Goal: Task Accomplishment & Management: Use online tool/utility

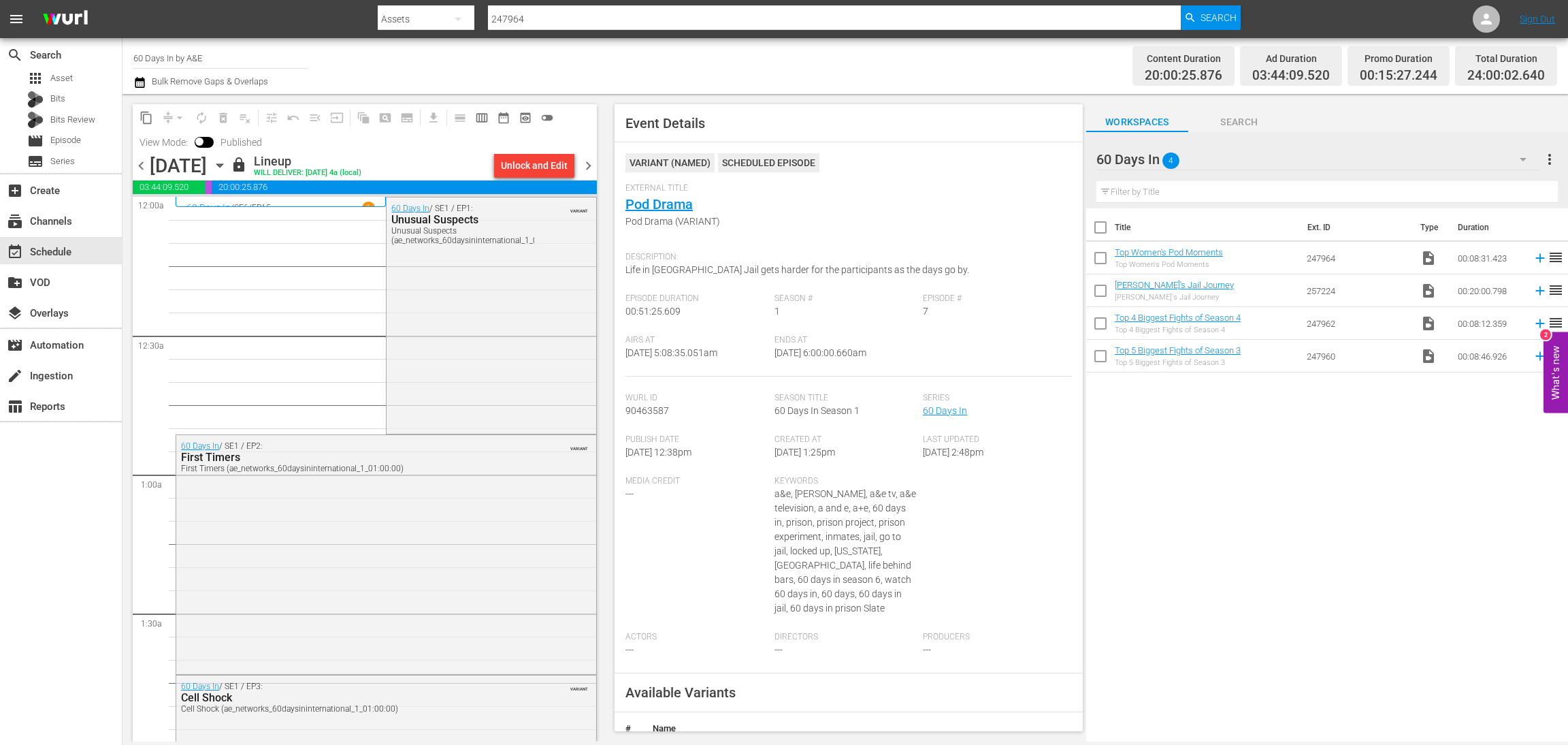
scroll to position [1351, 0]
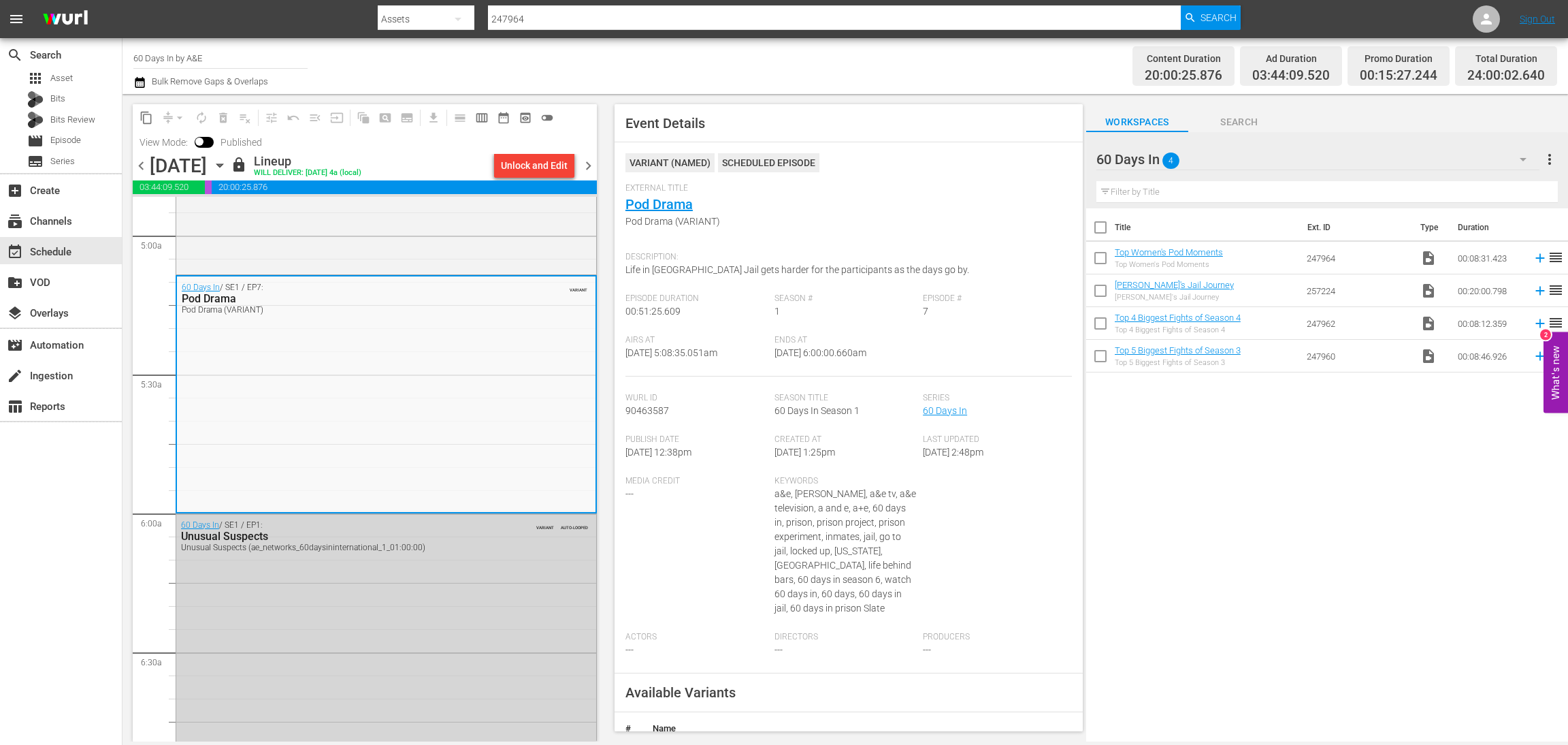
click at [693, 57] on div "Channel Title 60 Days In by A&E Bulk Remove Gaps & Overlaps" at bounding box center [522, 65] width 776 height 49
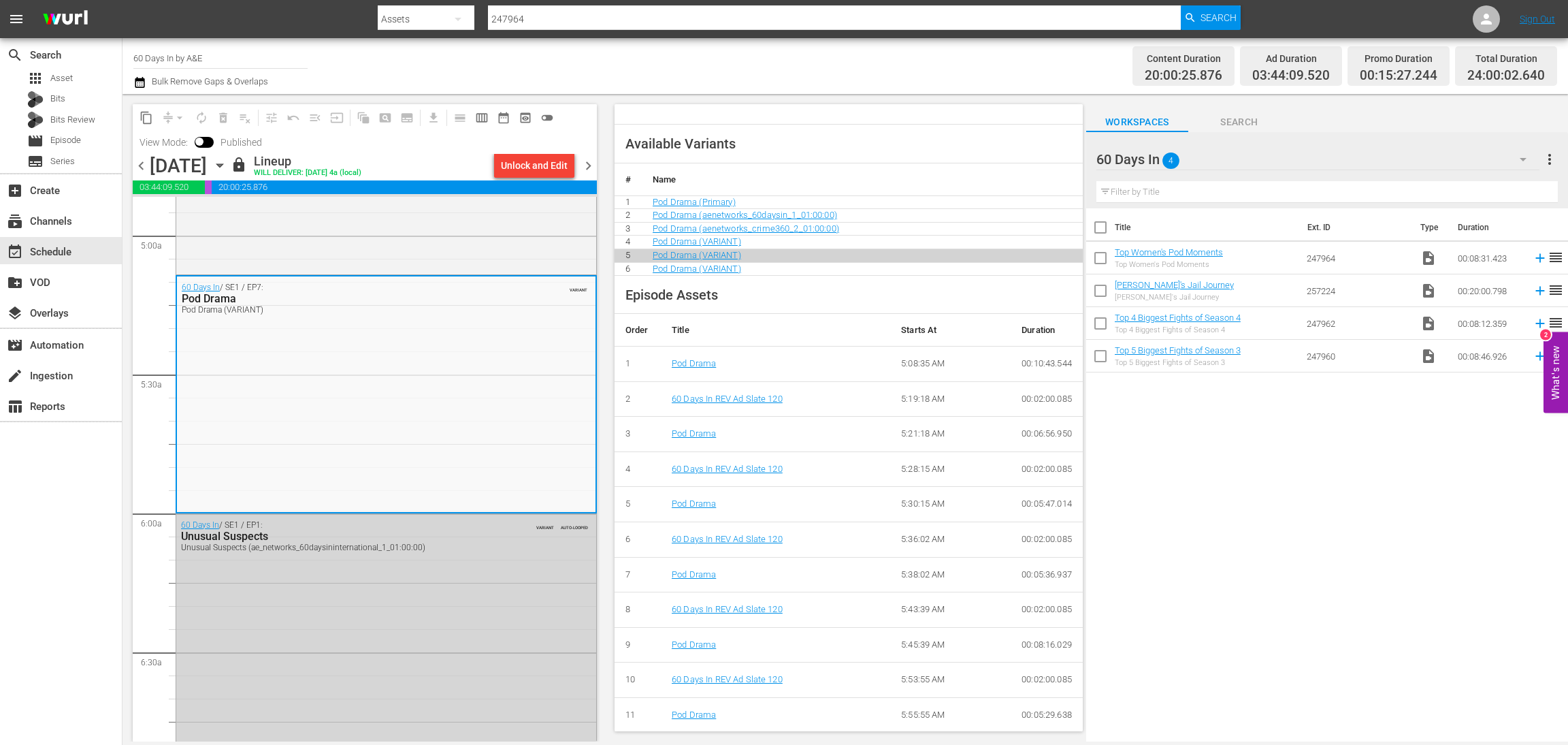
click at [1504, 487] on div "Title Ext. ID Type Duration Top Women's Pod Moments Top Women's Pod Moments 247…" at bounding box center [1327, 476] width 482 height 536
click at [212, 58] on input "60 Days In by A&E" at bounding box center [220, 58] width 174 height 33
drag, startPoint x: 220, startPoint y: 58, endPoint x: 0, endPoint y: 25, distance: 222.5
click at [0, 25] on div "menu Search By Assets Search ID, Title, Description, Keywords, or Category 2479…" at bounding box center [784, 371] width 1568 height 742
click at [238, 103] on div "Pawn Stars (1636 - aenetworks_pawnstars_1)" at bounding box center [320, 96] width 353 height 33
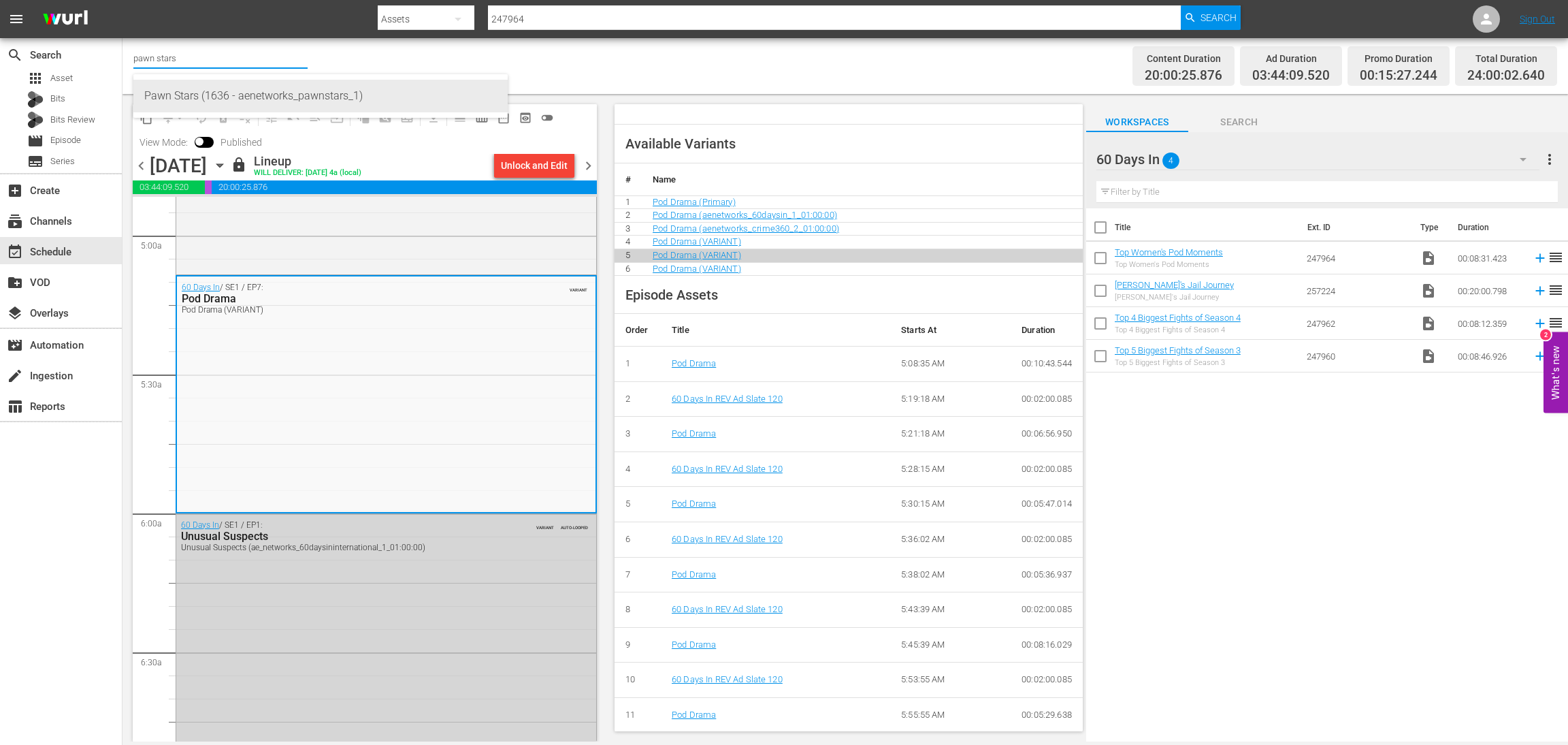
type input "Pawn Stars (1636 - aenetworks_pawnstars_1)"
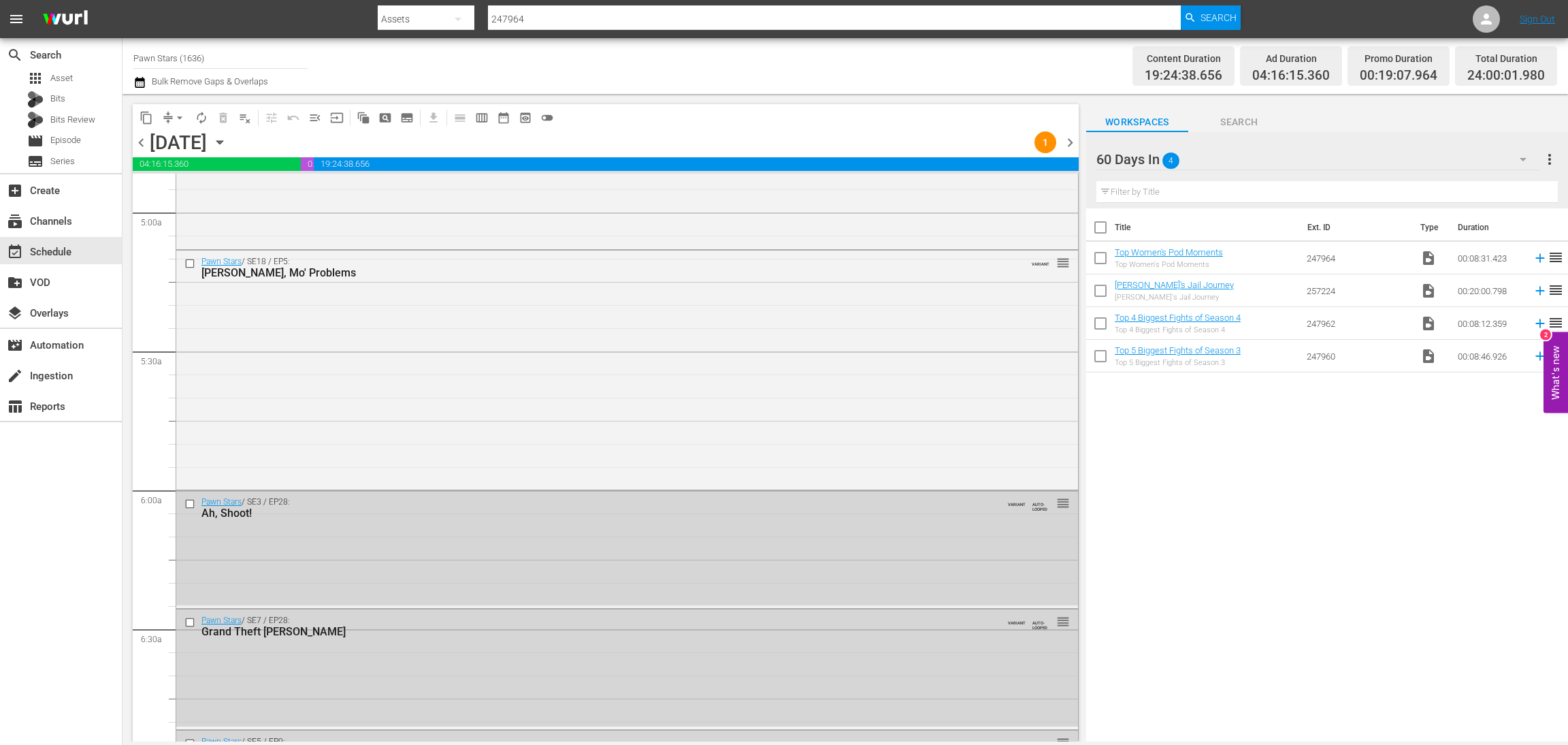
scroll to position [1281, 0]
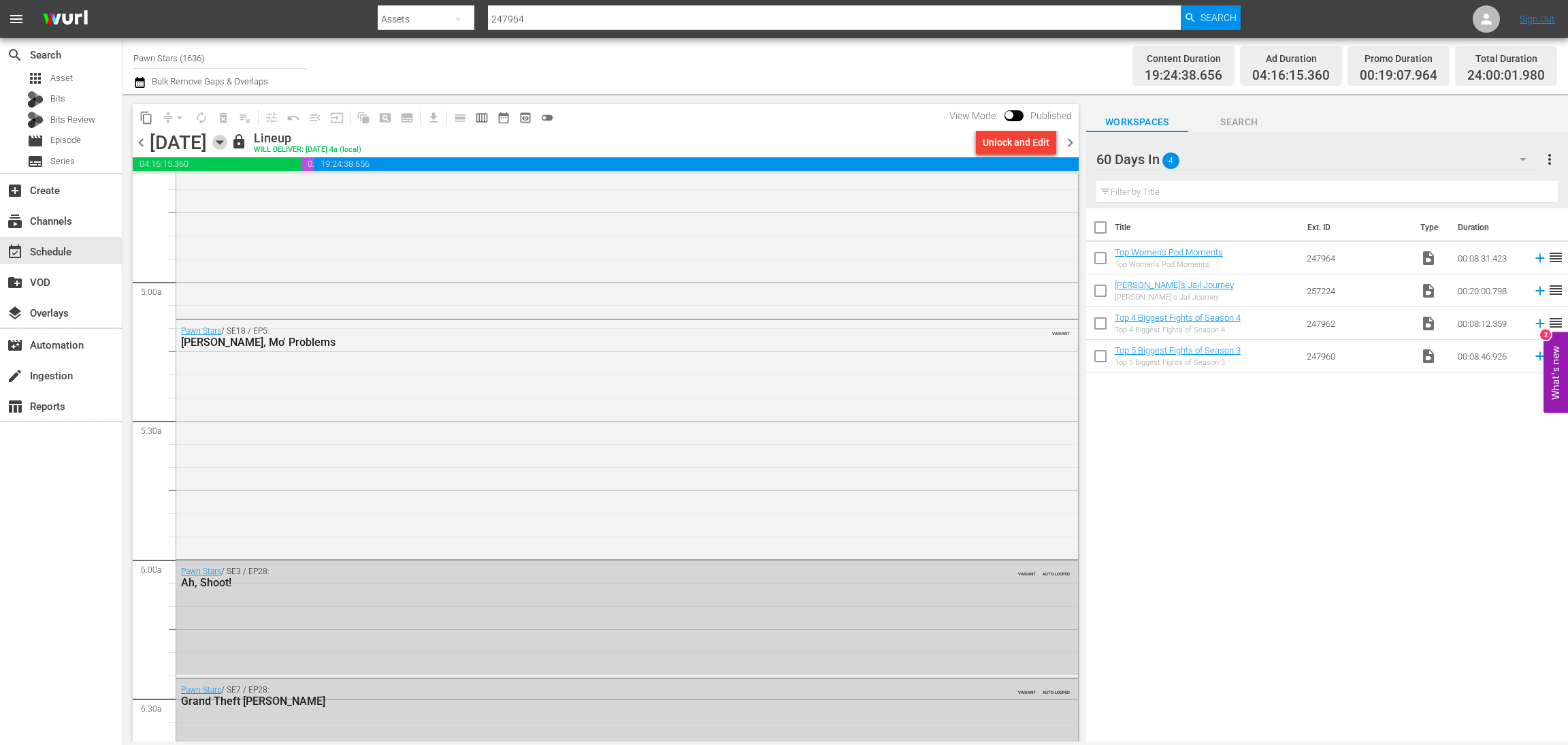
click at [227, 140] on icon "button" at bounding box center [220, 142] width 15 height 15
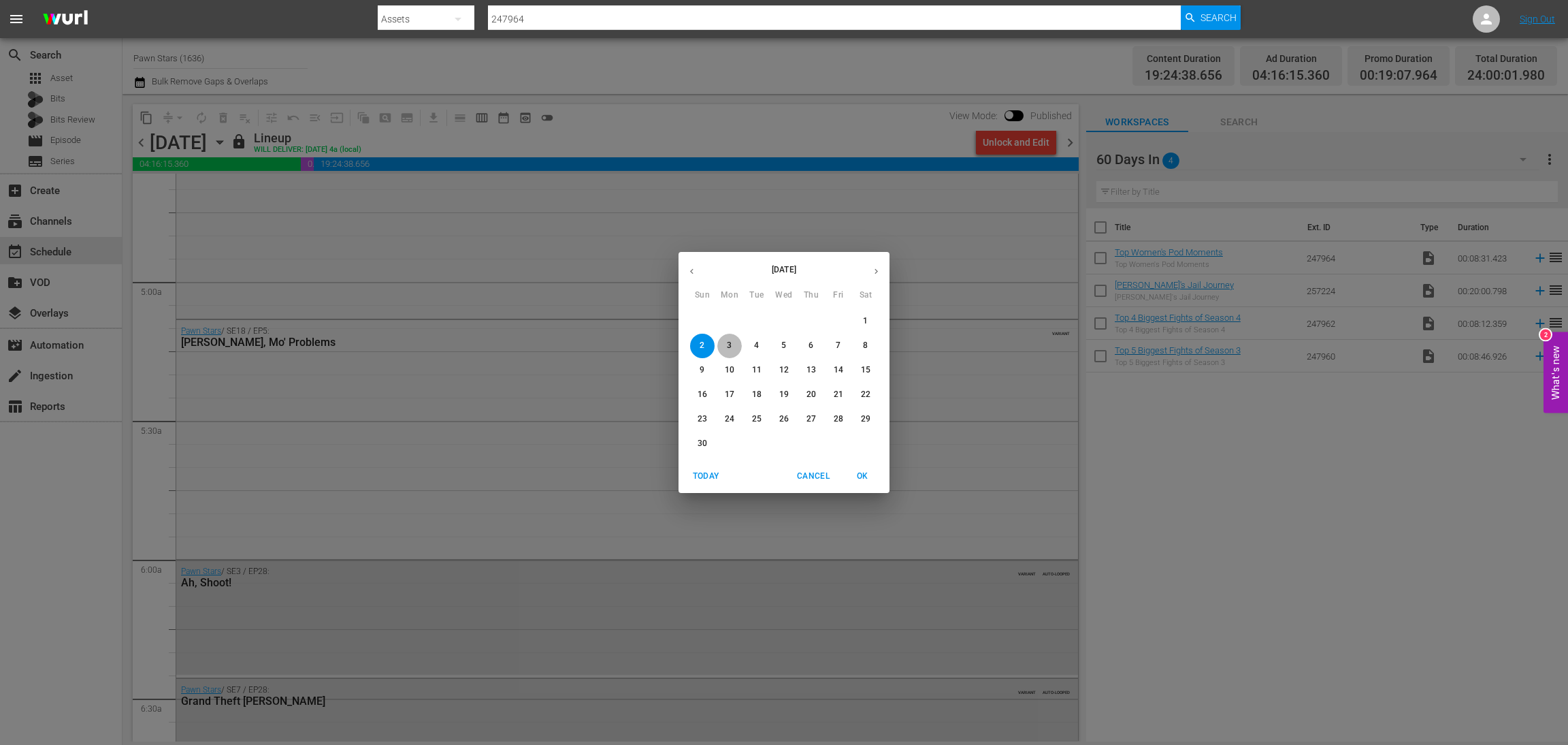
click at [728, 345] on p "3" at bounding box center [729, 345] width 5 height 11
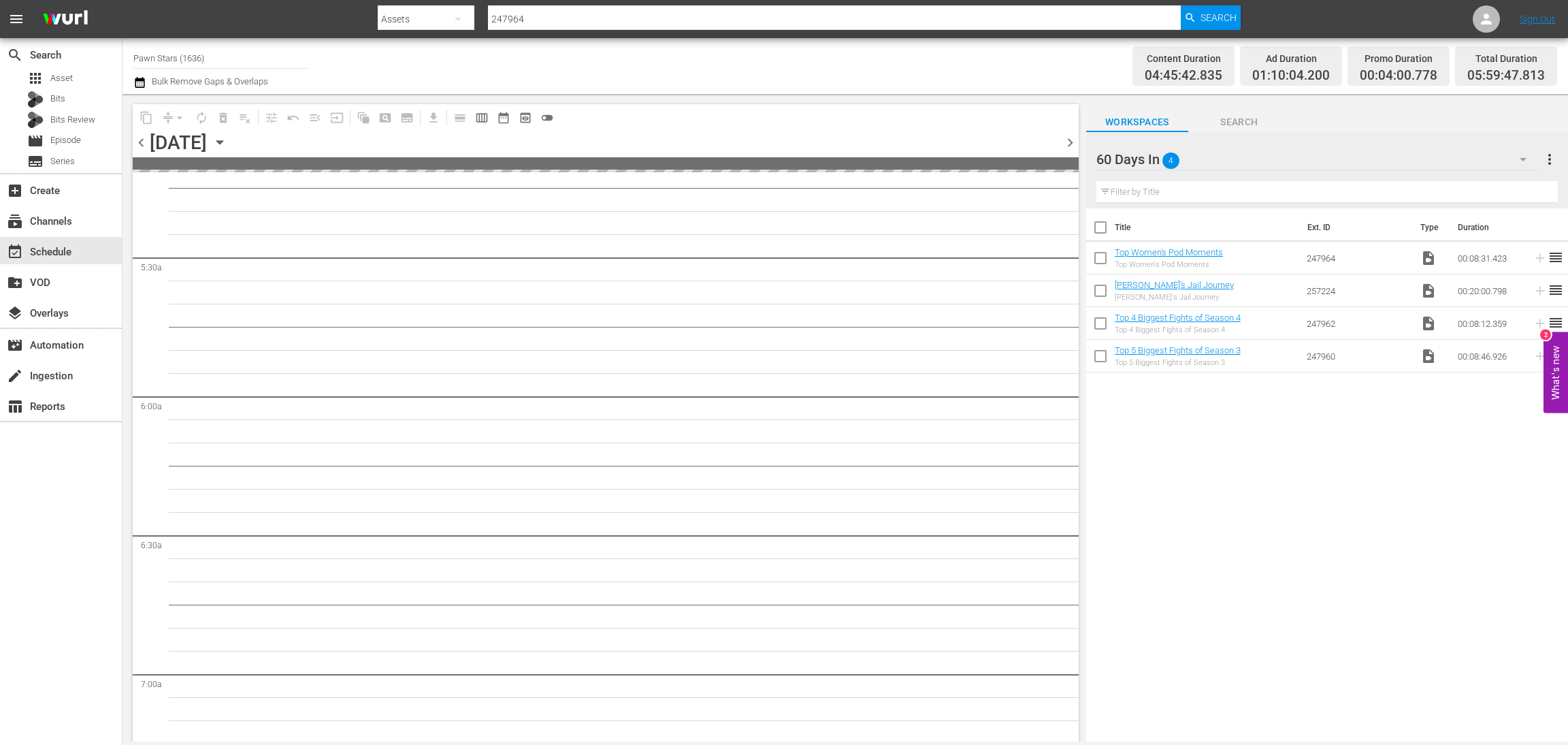
scroll to position [1328, 0]
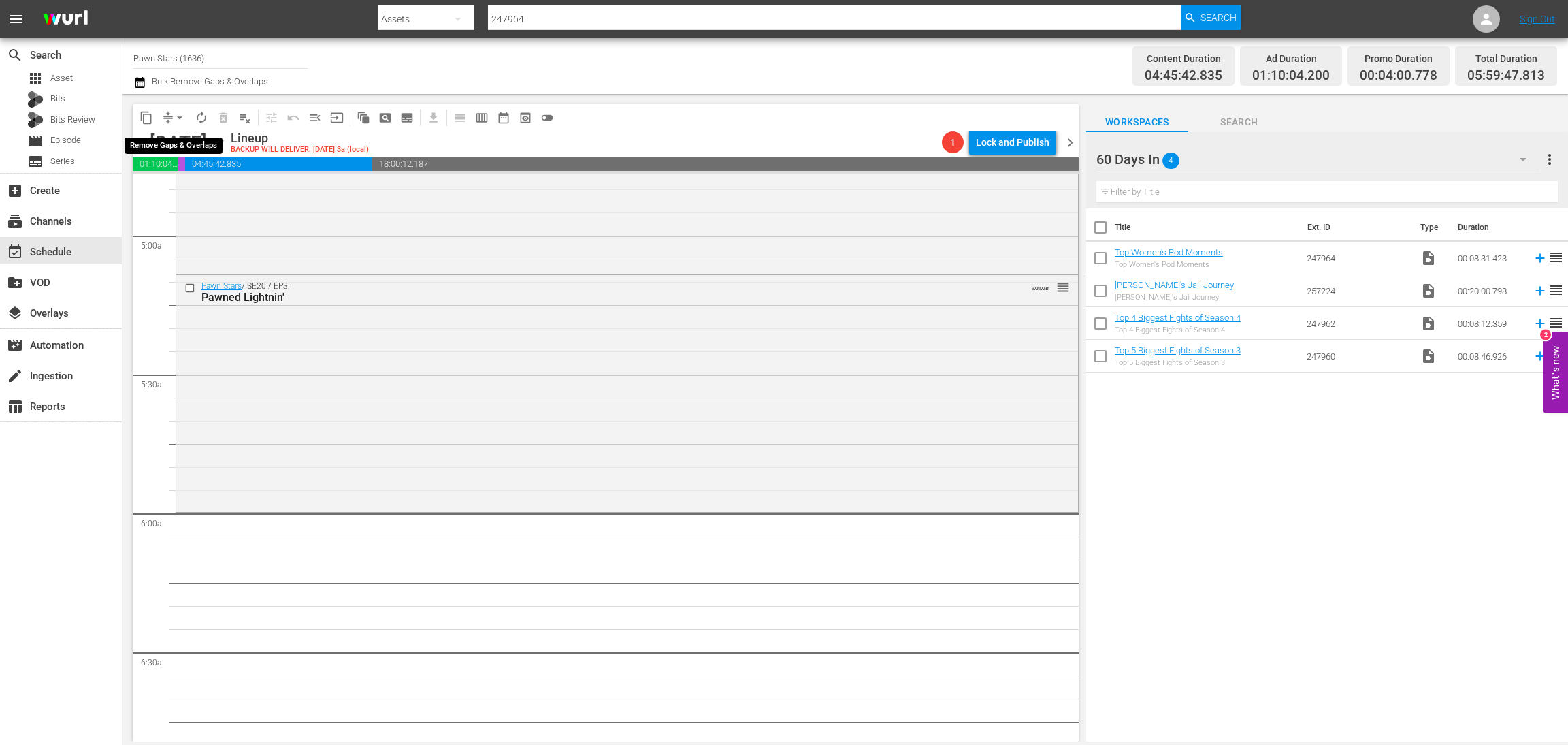
click at [181, 114] on span "arrow_drop_down" at bounding box center [180, 118] width 14 height 14
click at [177, 147] on li "Align to Midnight" at bounding box center [180, 145] width 143 height 22
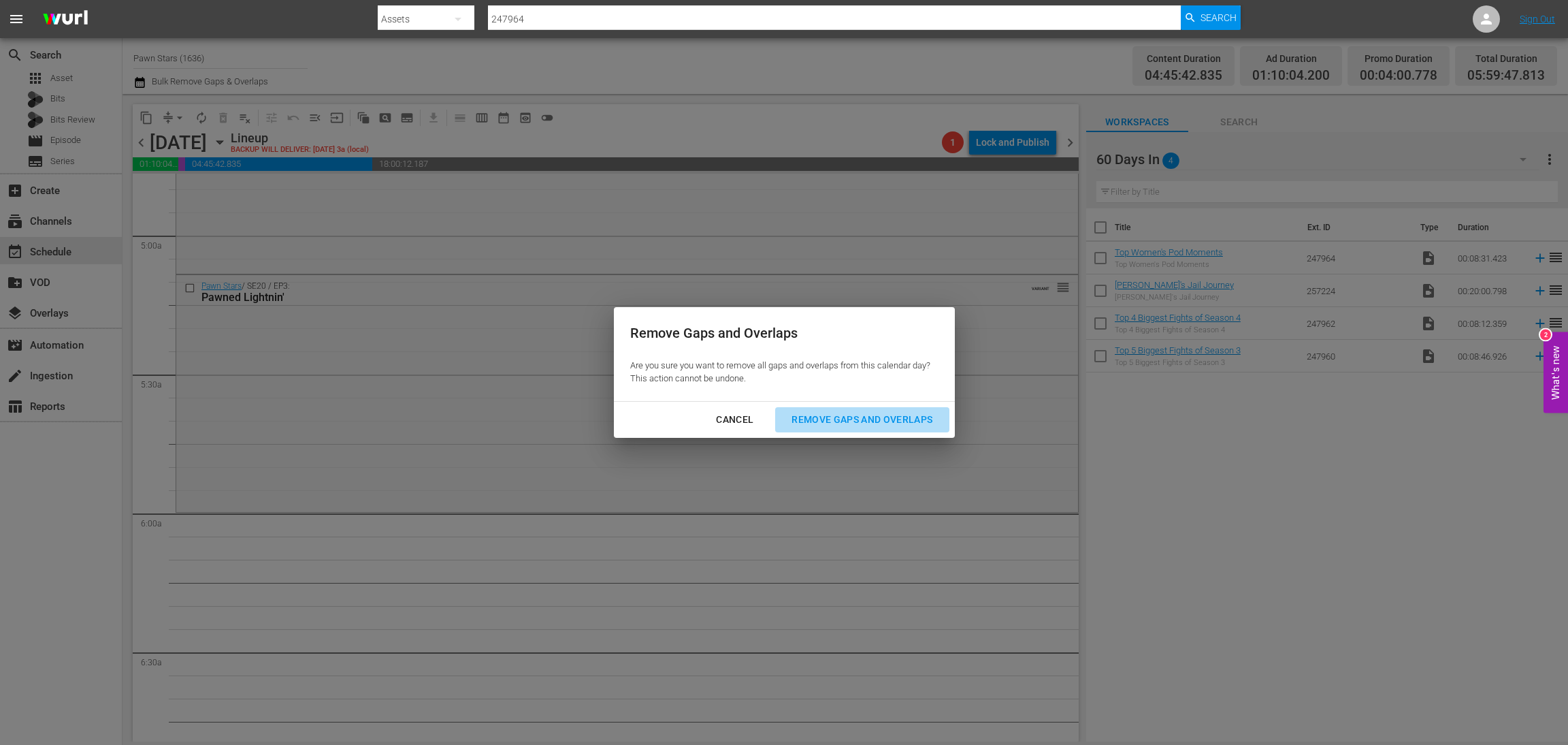
click at [877, 419] on div "Remove Gaps and Overlaps" at bounding box center [862, 420] width 163 height 17
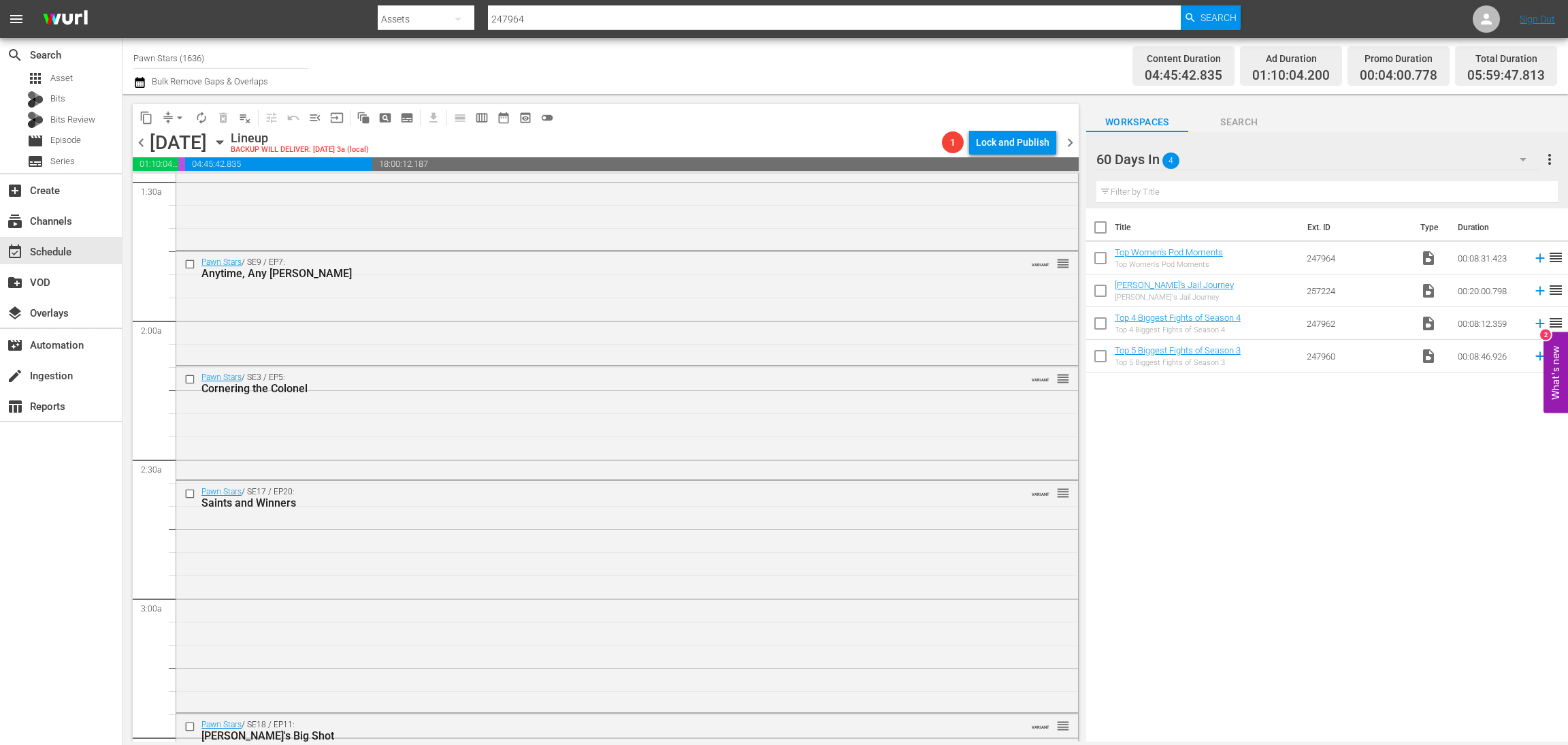
scroll to position [0, 0]
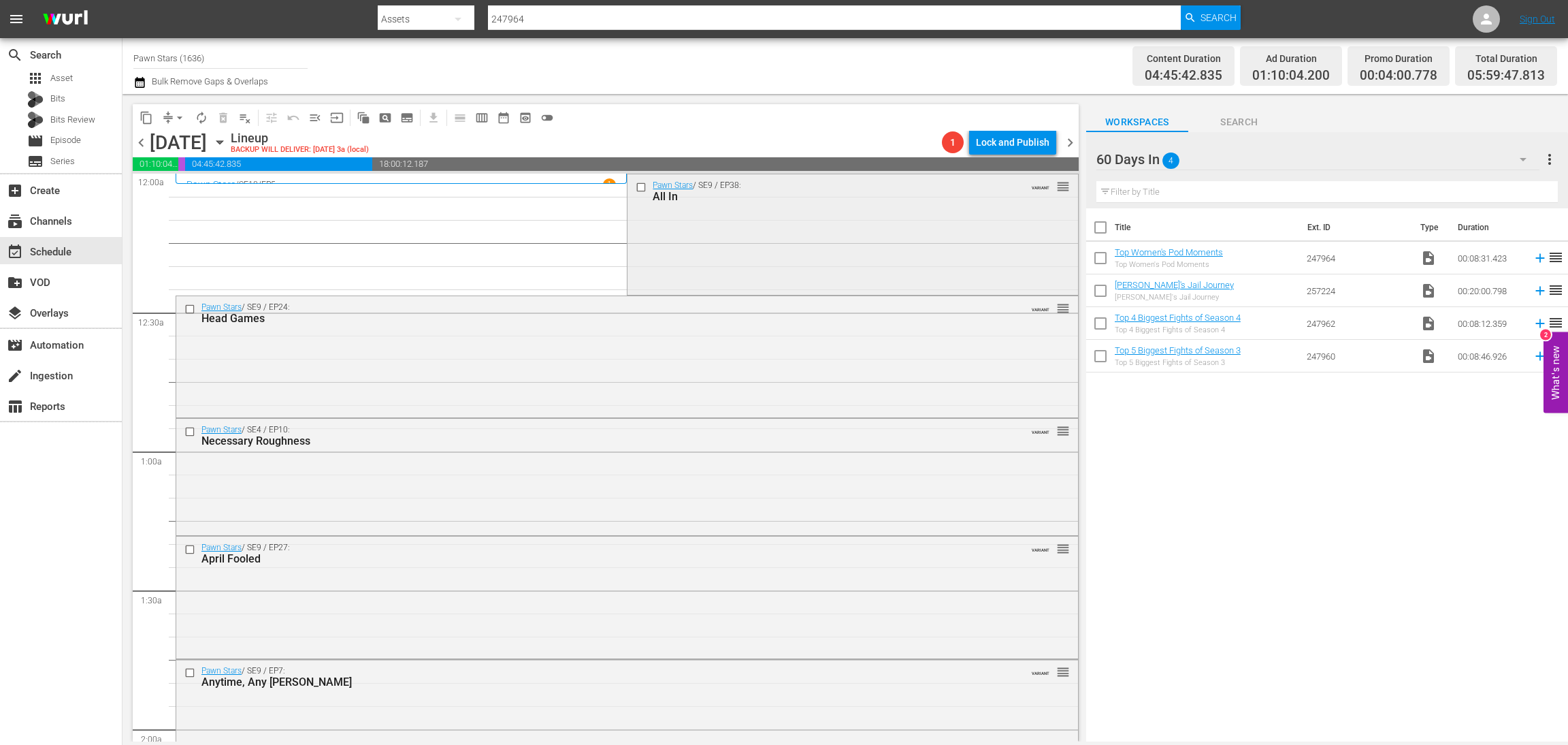
click at [716, 222] on div "Pawn Stars / SE9 / EP38: All In VARIANT reorder" at bounding box center [853, 233] width 450 height 118
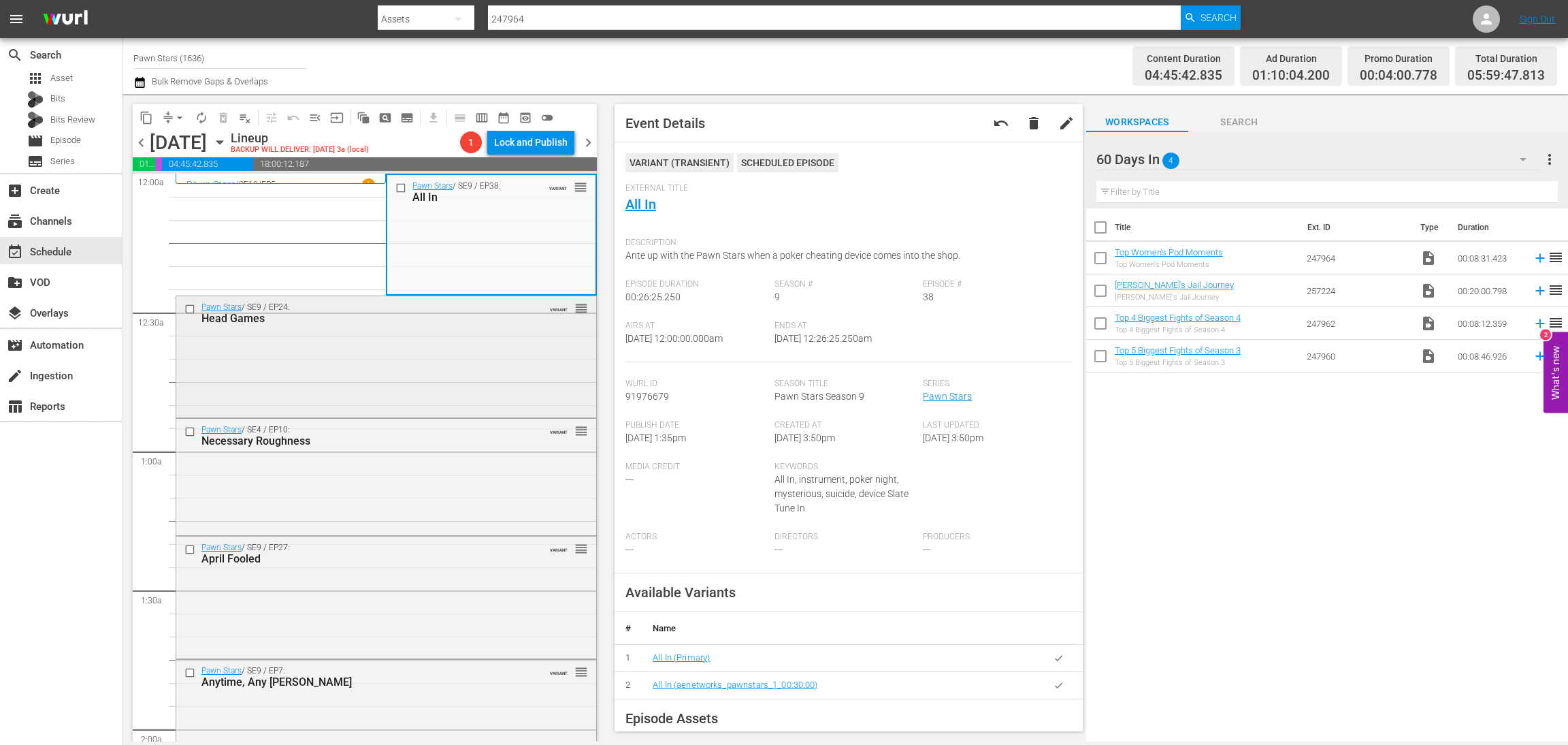
click at [456, 348] on div "Pawn Stars / SE9 / EP24: Head Games VARIANT reorder" at bounding box center [387, 355] width 420 height 118
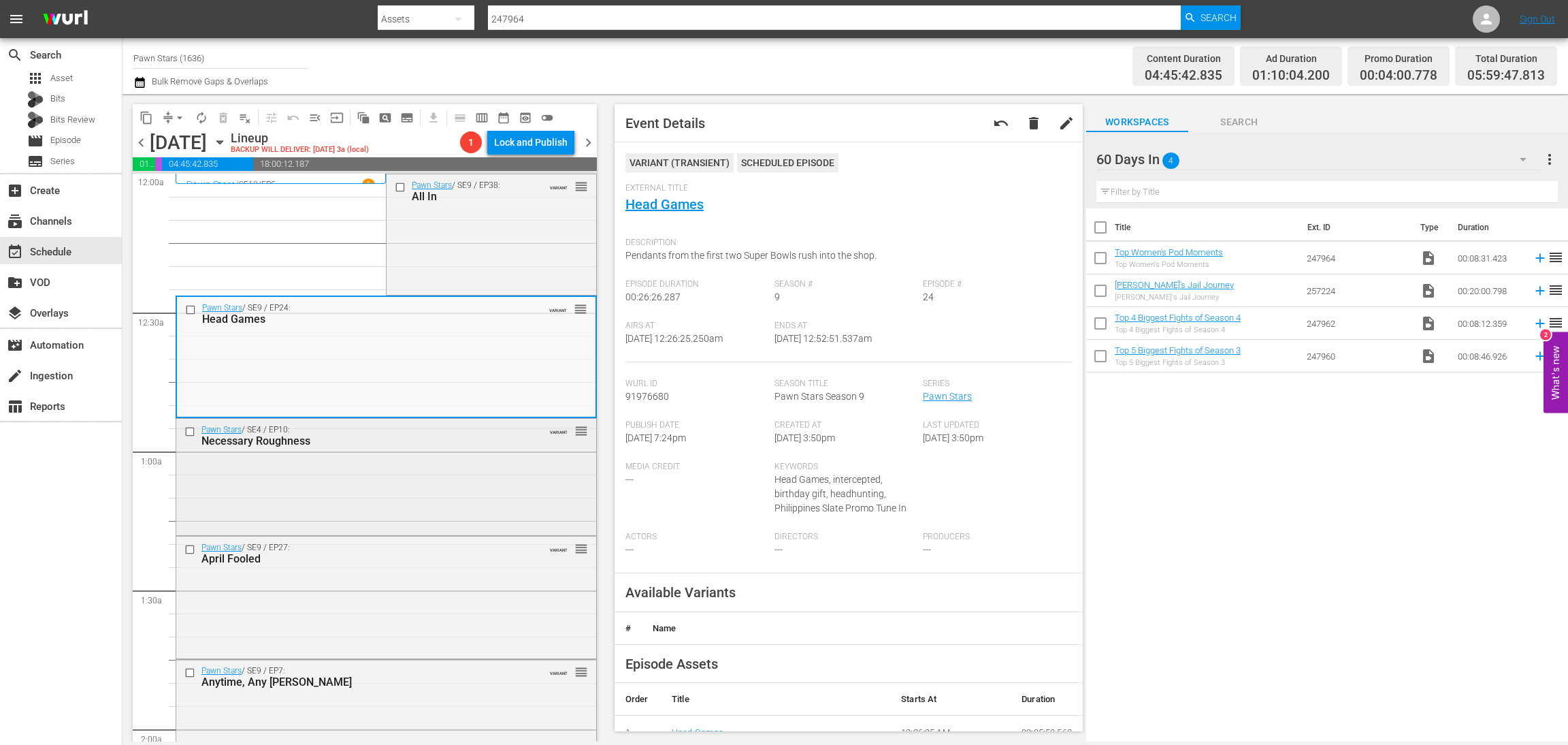
click at [416, 471] on div "Pawn Stars / SE4 / EP10: Necessary Roughness VARIANT reorder" at bounding box center [387, 475] width 420 height 114
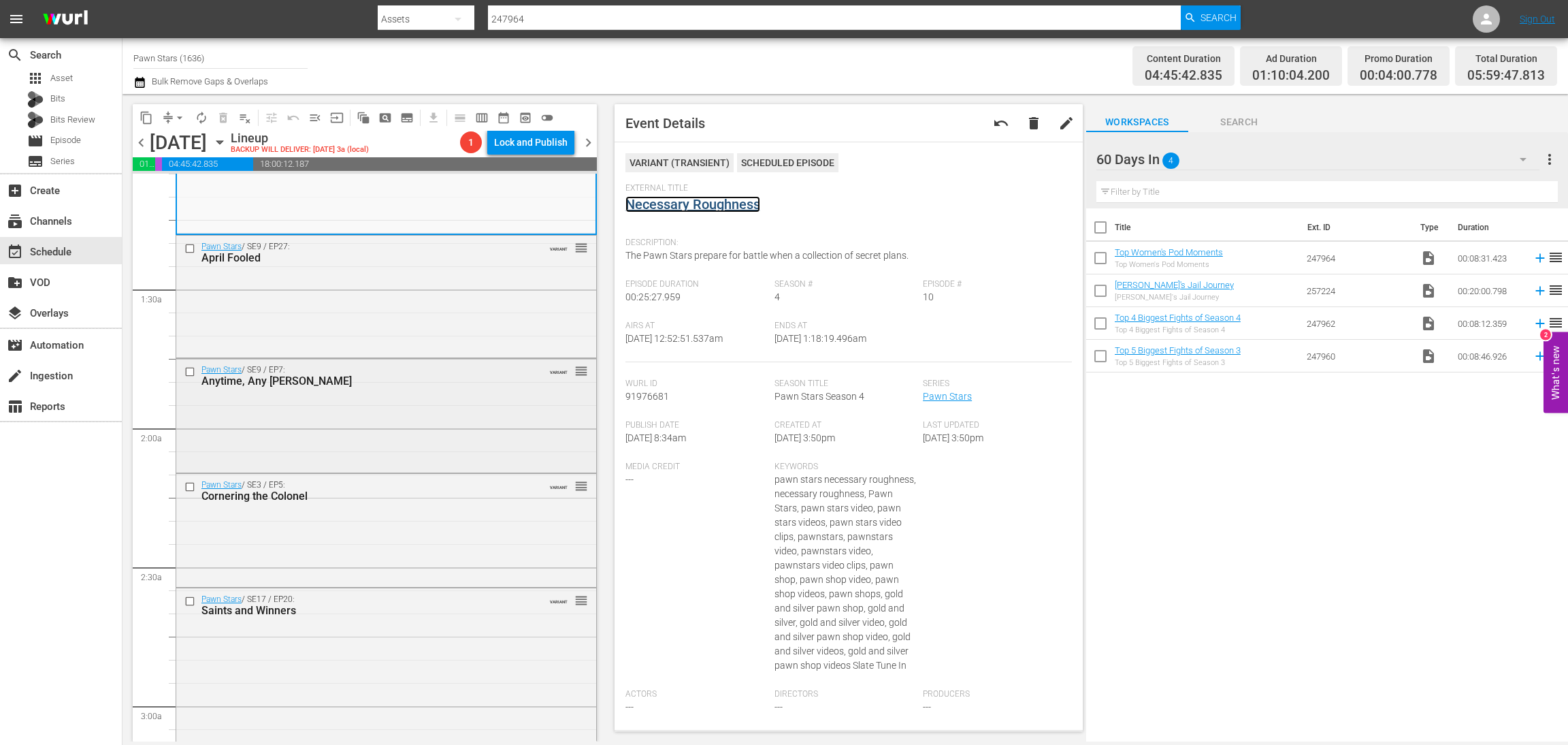
scroll to position [306, 0]
click at [425, 271] on div "Pawn Stars / SE9 / EP27: April Fooled VARIANT reorder" at bounding box center [387, 290] width 420 height 119
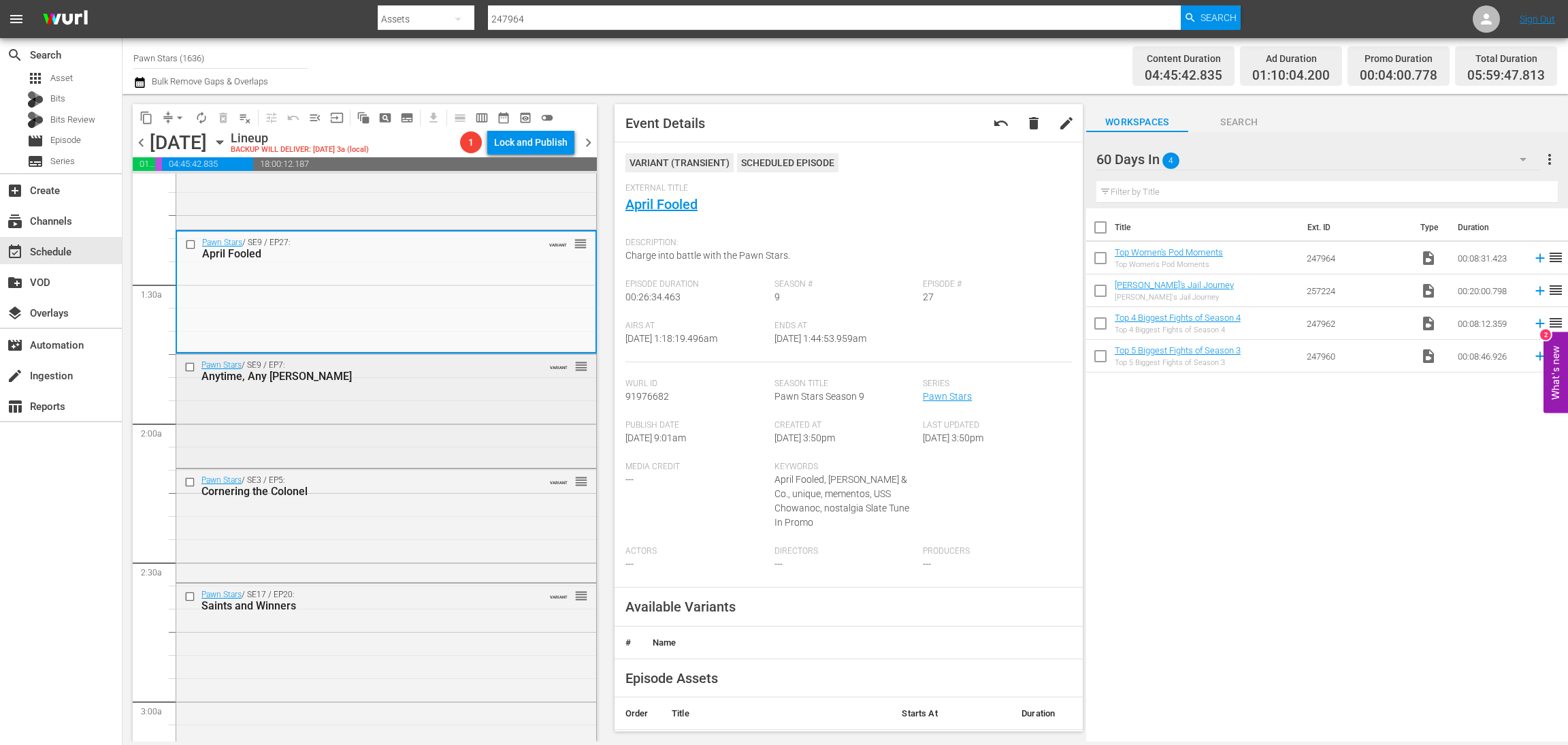
click at [409, 427] on div "Pawn Stars / SE9 / EP7: Anytime, Any Mace VARIANT reorder" at bounding box center [387, 409] width 420 height 111
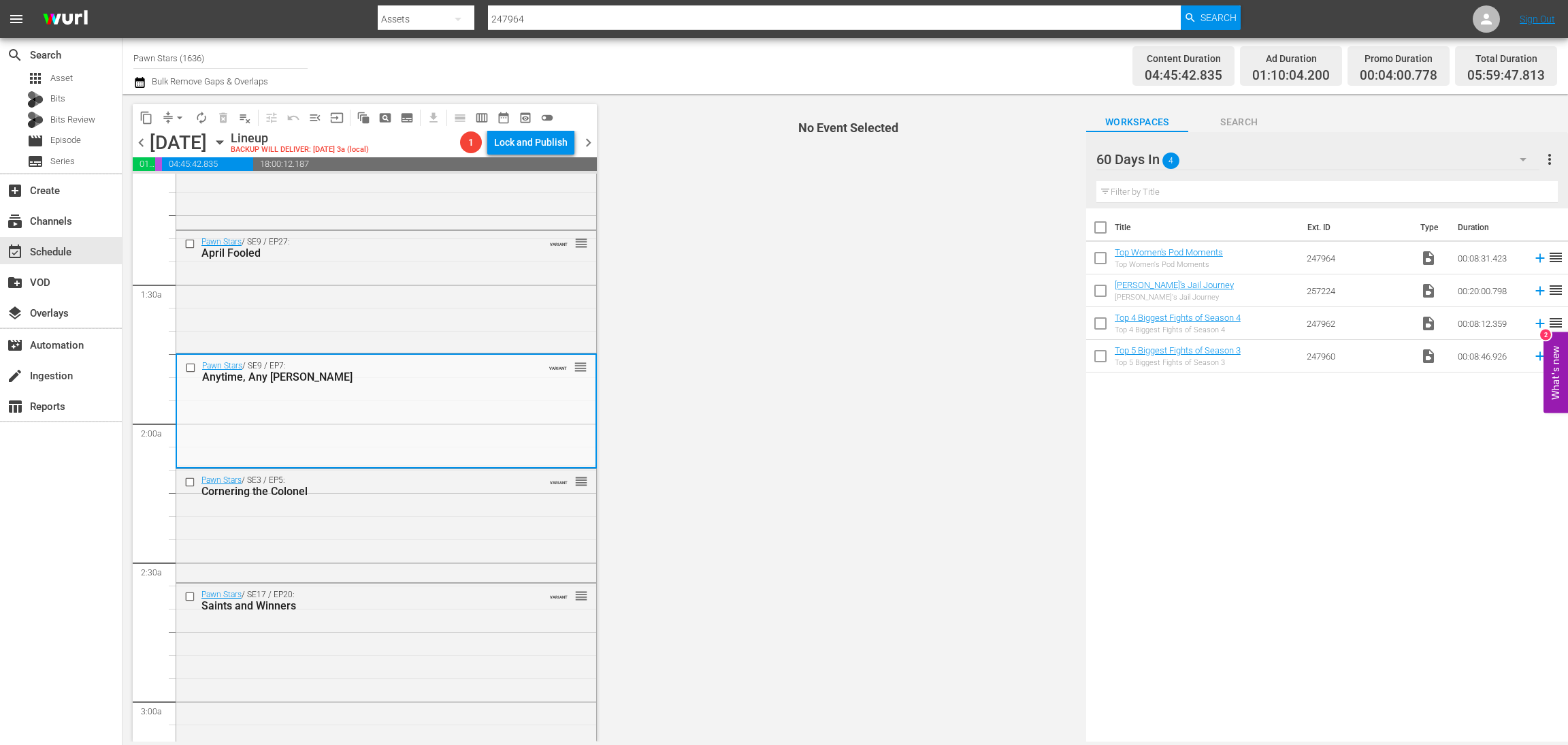
scroll to position [409, 0]
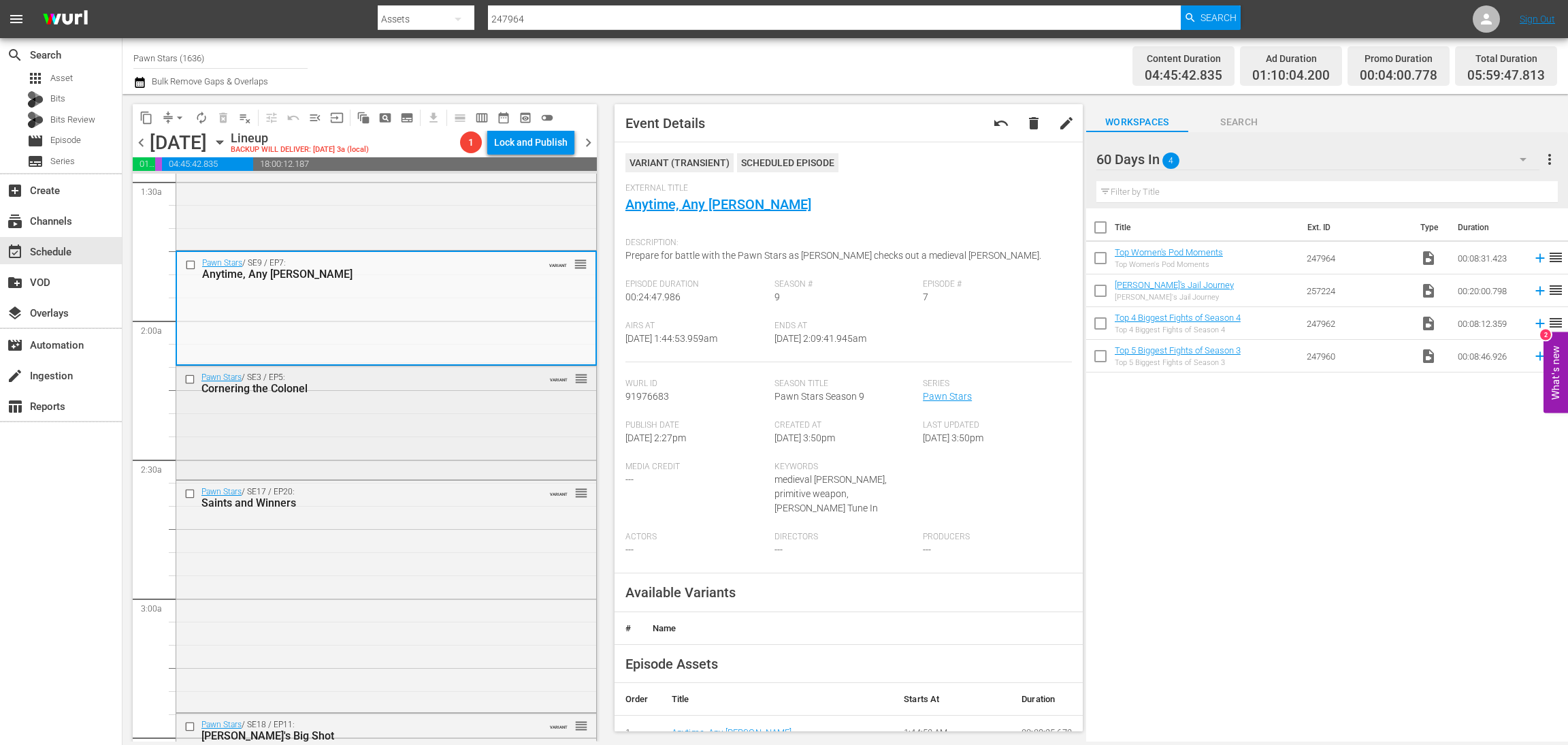
click at [460, 438] on div "Pawn Stars / SE3 / EP5: Cornering the Colonel VARIANT reorder" at bounding box center [387, 421] width 420 height 111
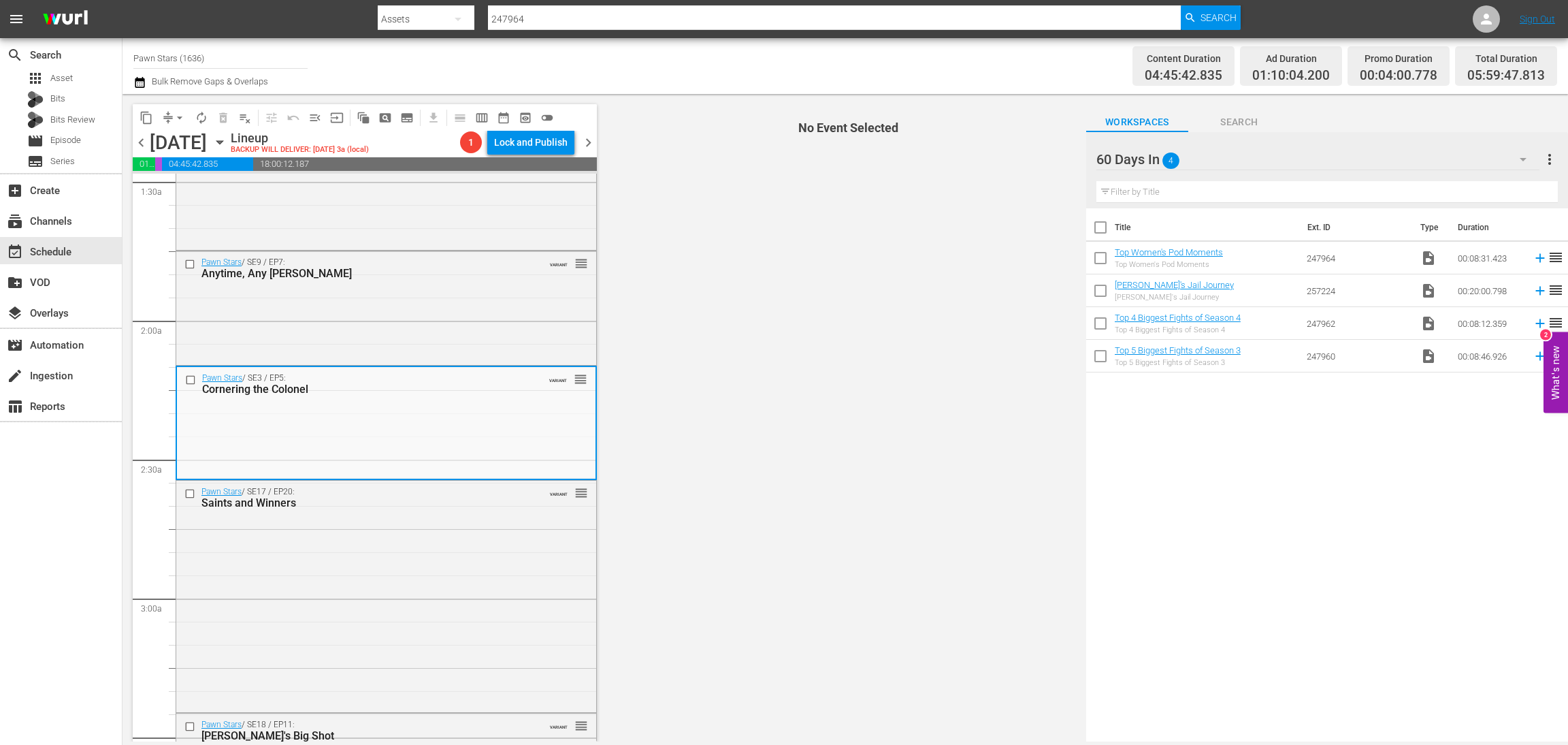
click at [1101, 262] on input "checkbox" at bounding box center [1100, 260] width 28 height 28
checkbox input "true"
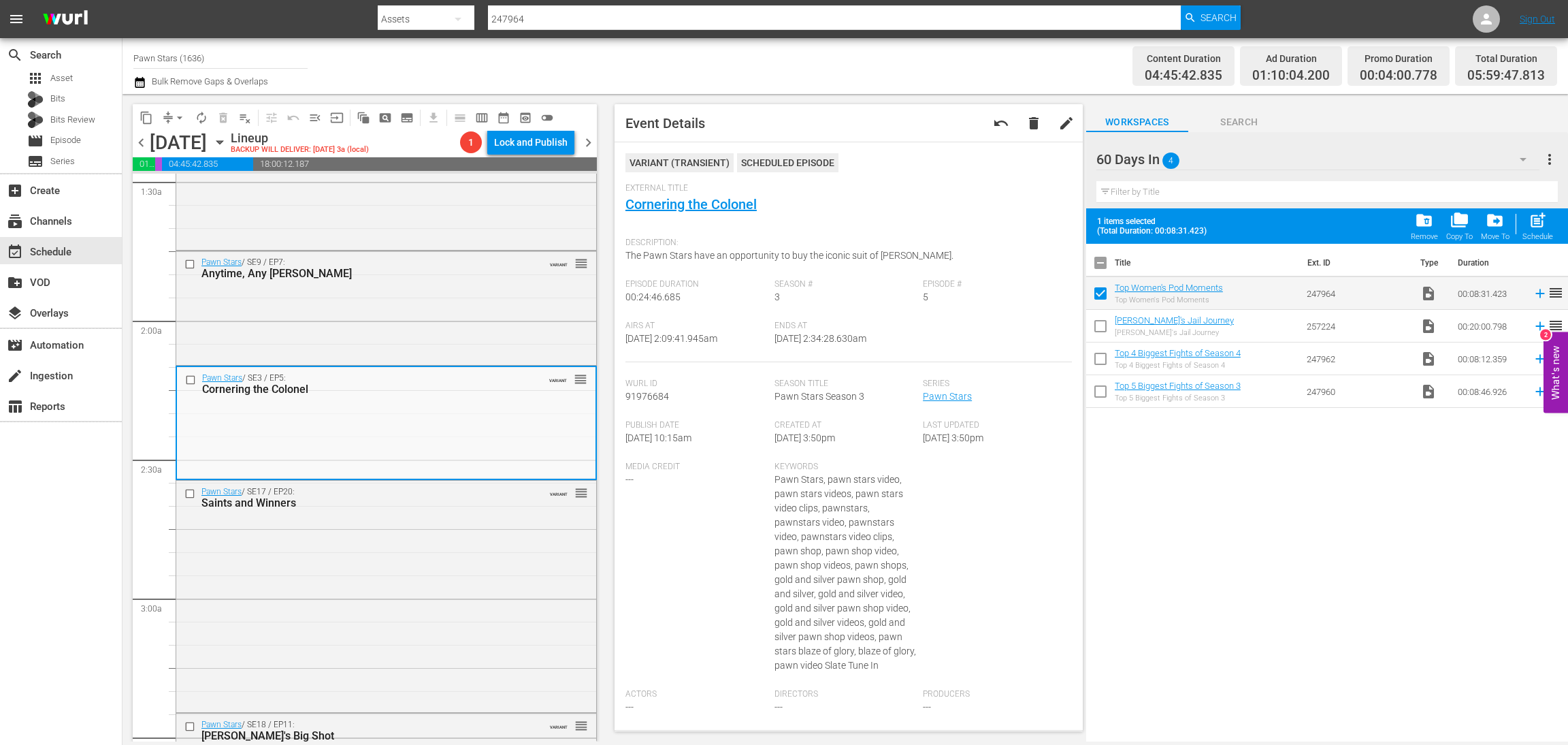
click at [1105, 328] on input "checkbox" at bounding box center [1100, 329] width 28 height 28
checkbox input "true"
click at [1097, 363] on input "checkbox" at bounding box center [1100, 361] width 28 height 28
checkbox input "true"
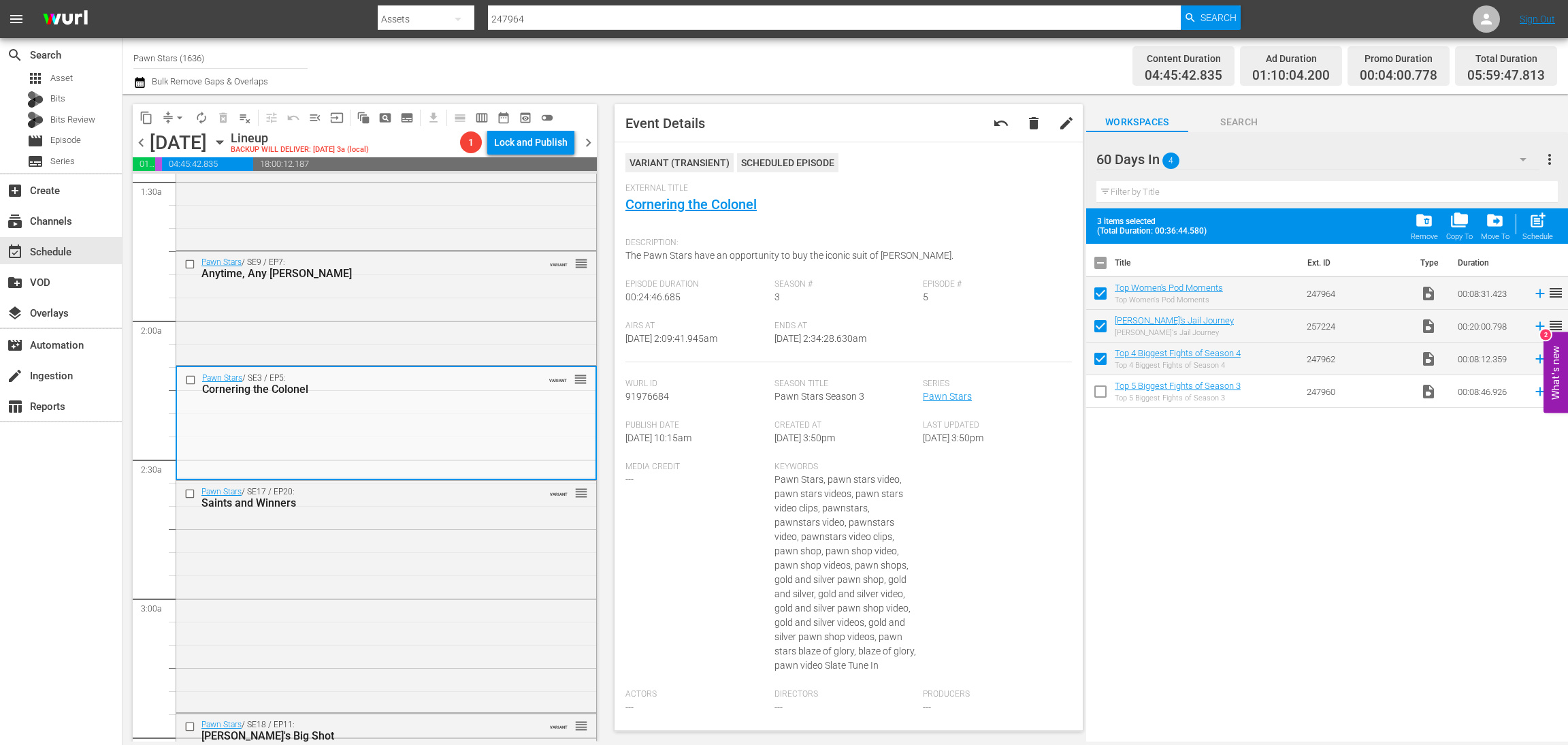
click at [1096, 396] on input "checkbox" at bounding box center [1100, 394] width 28 height 28
checkbox input "true"
click at [1413, 229] on div "folder_delete Remove" at bounding box center [1425, 226] width 27 height 30
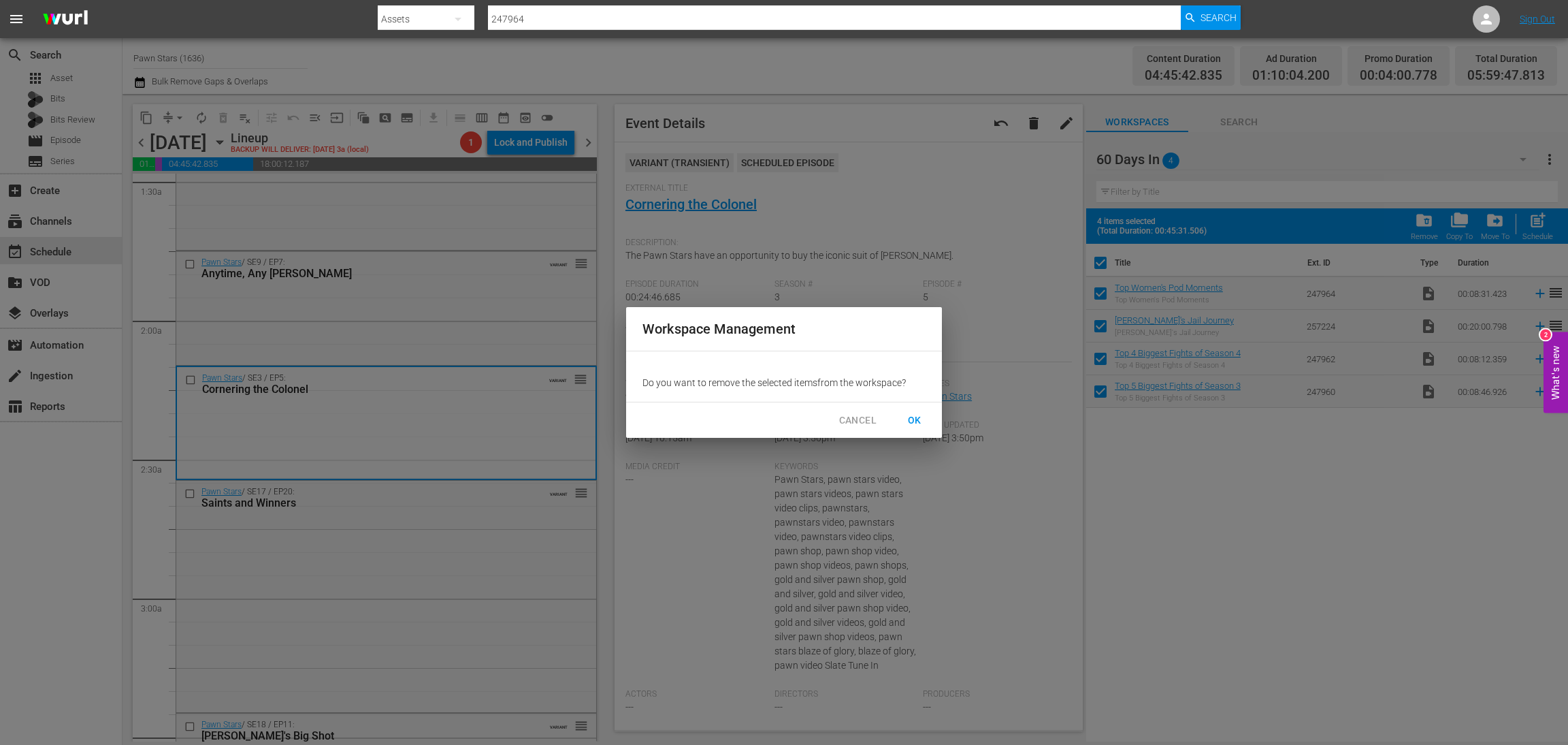
click at [921, 417] on span "OK" at bounding box center [914, 421] width 21 height 17
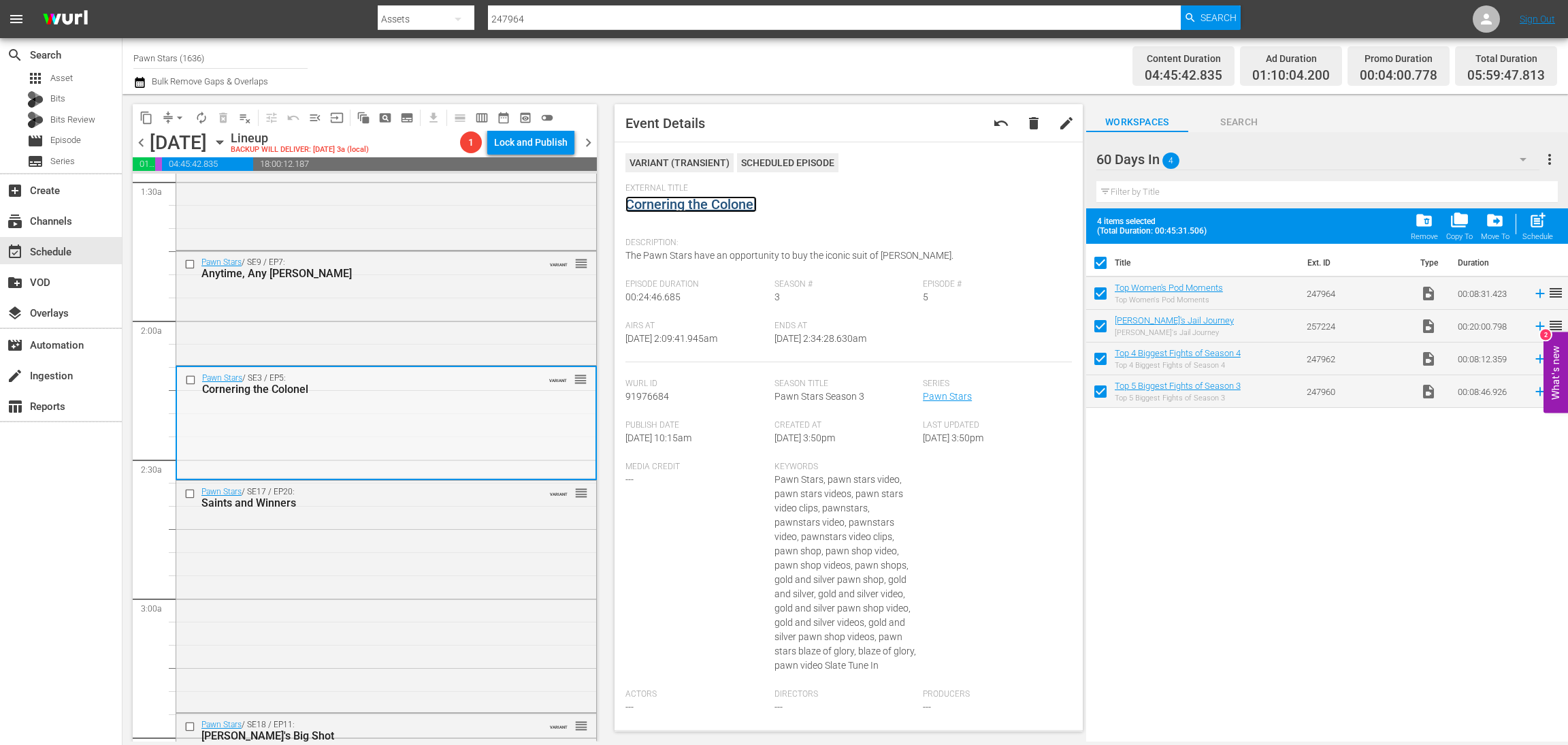
checkbox input "false"
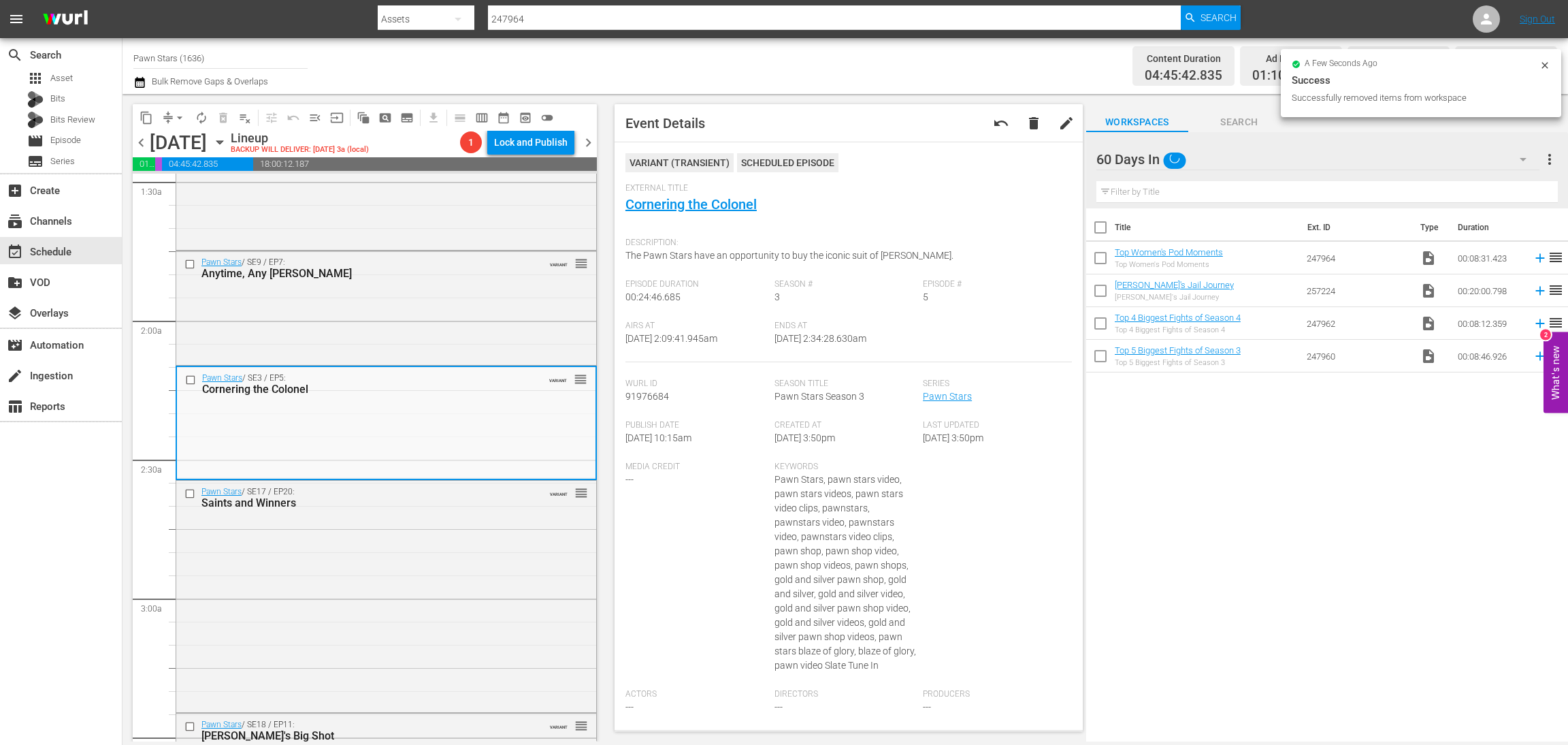
click at [338, 574] on div "Pawn Stars / SE17 / EP20: Saints and Winners VARIANT reorder" at bounding box center [387, 595] width 420 height 229
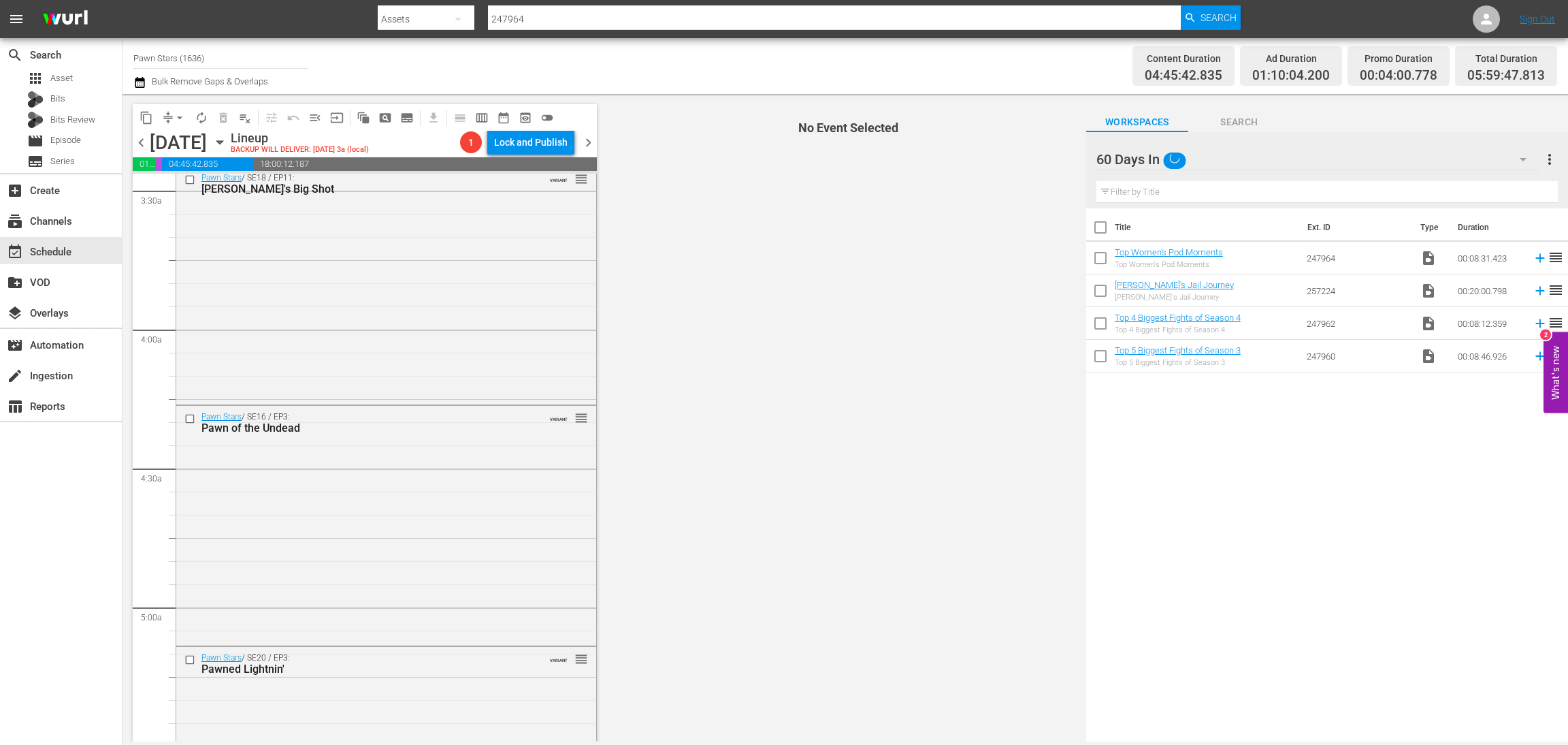
scroll to position [918, 0]
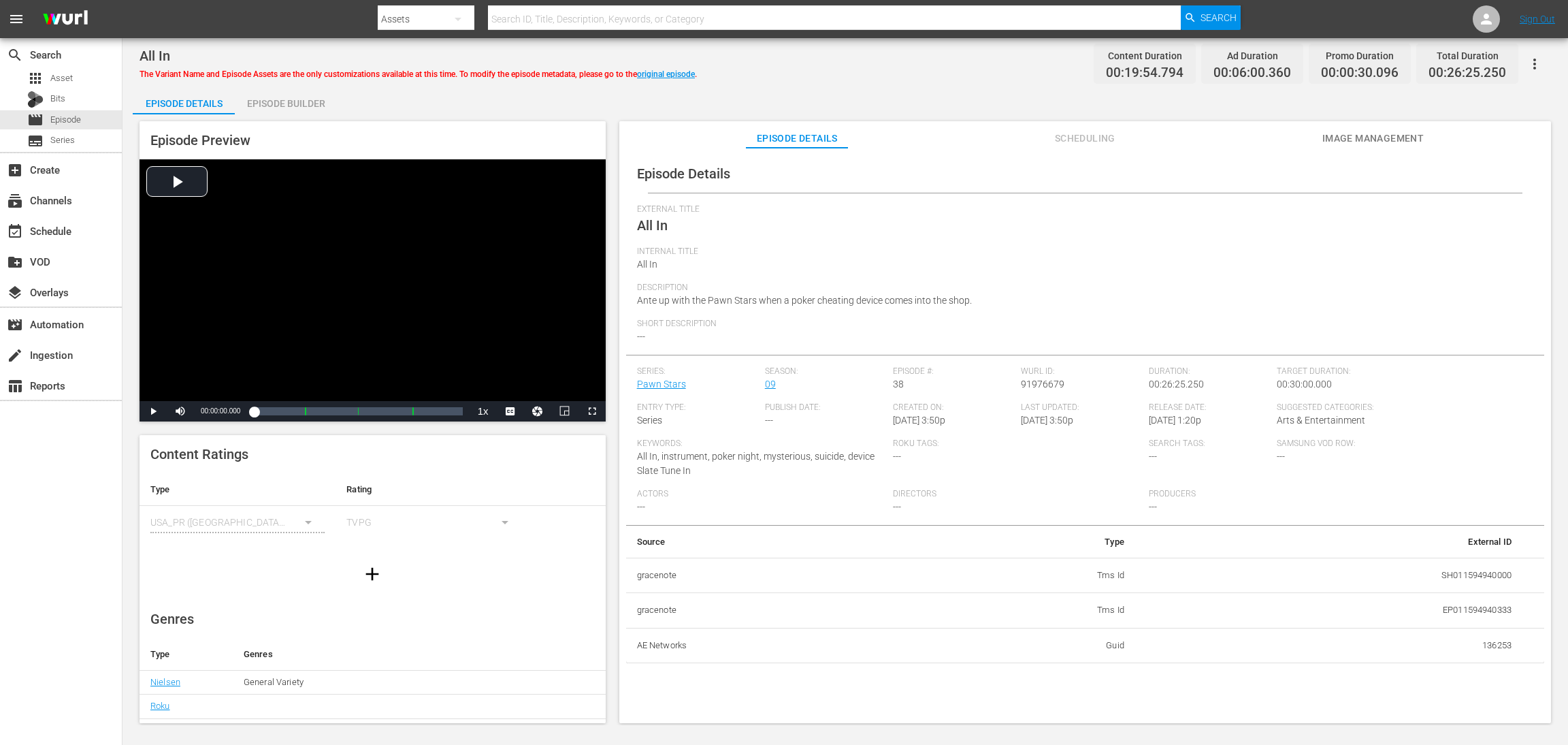
click at [284, 96] on div "Episode Builder" at bounding box center [286, 104] width 102 height 33
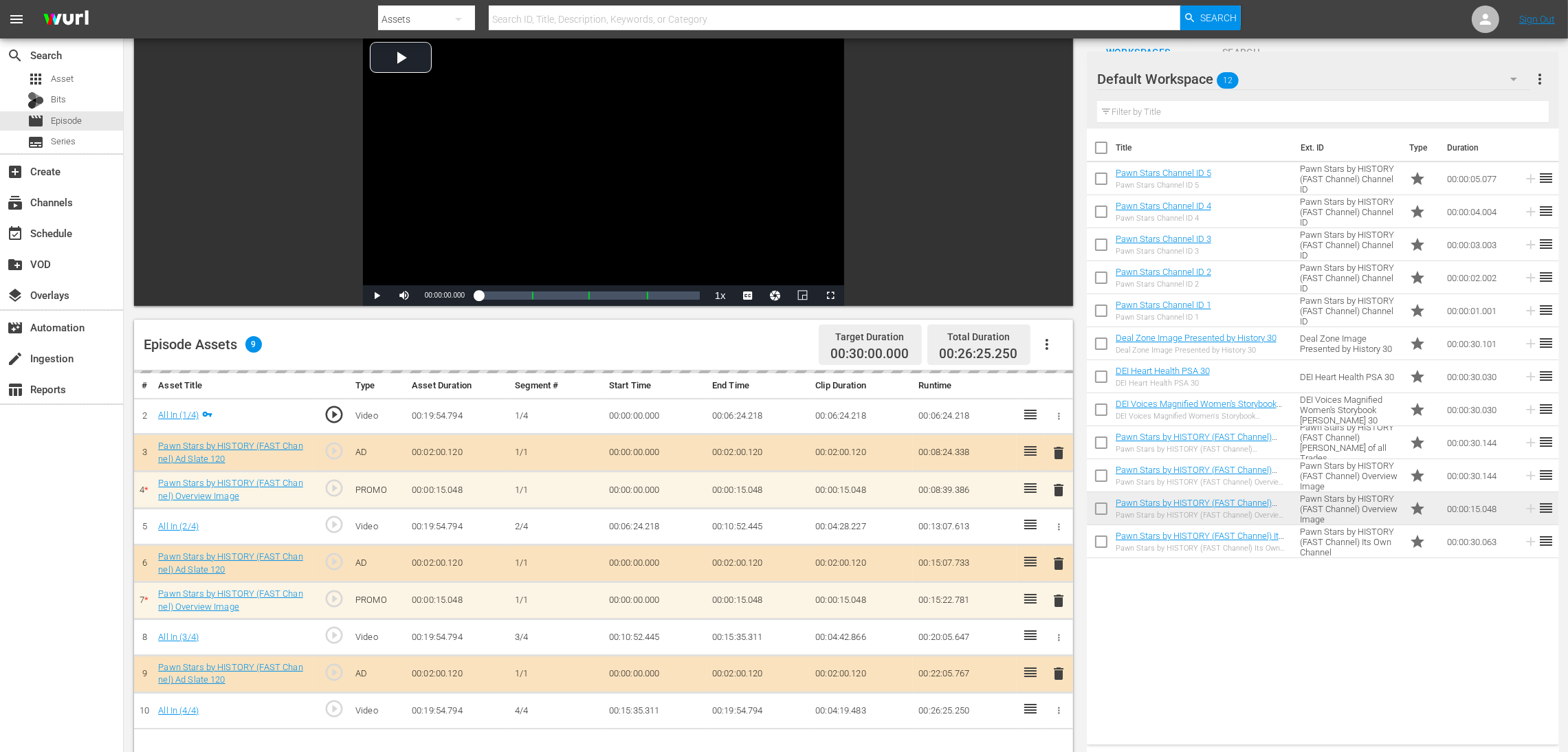
scroll to position [206, 0]
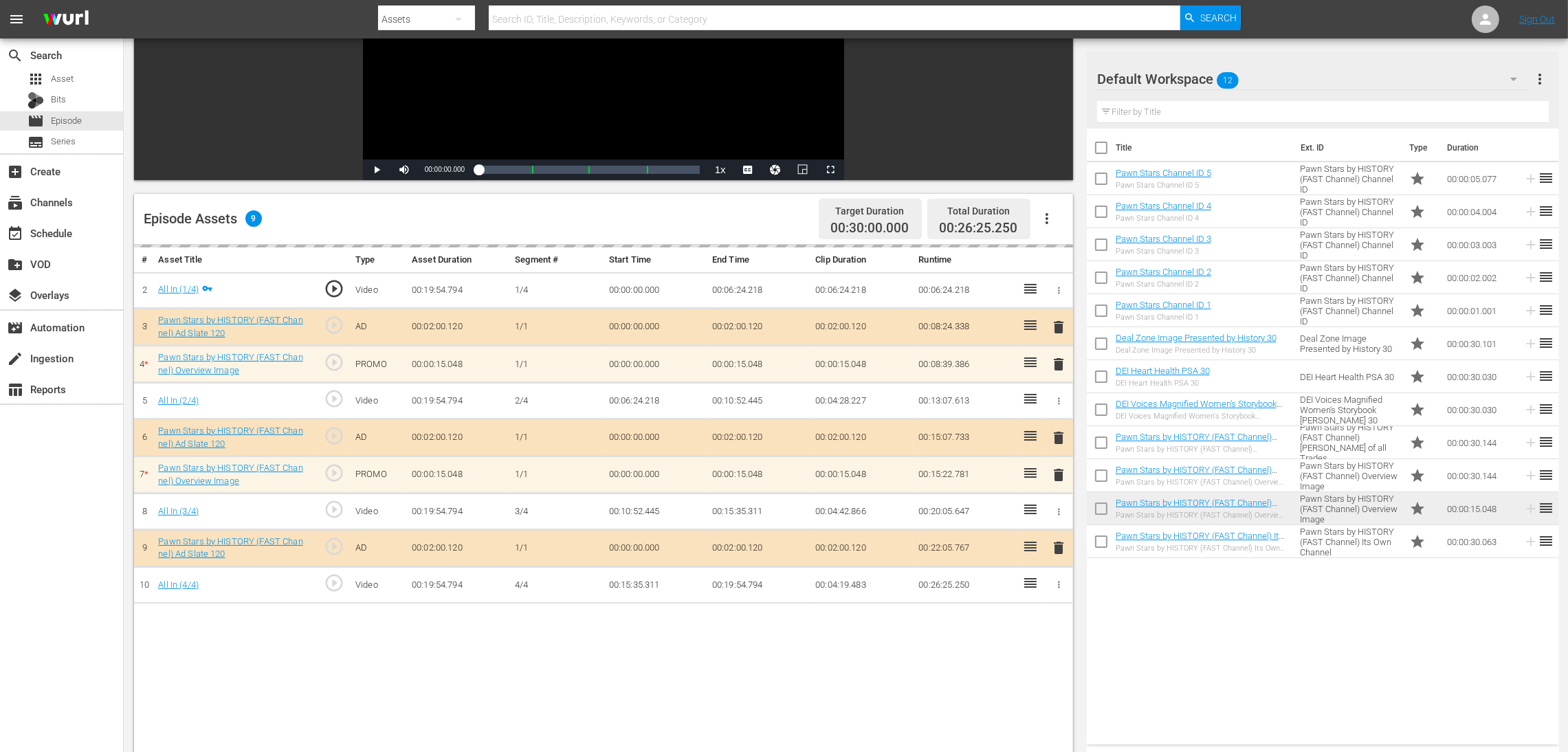
click at [1059, 366] on div "delete" at bounding box center [1059, 364] width 17 height 20
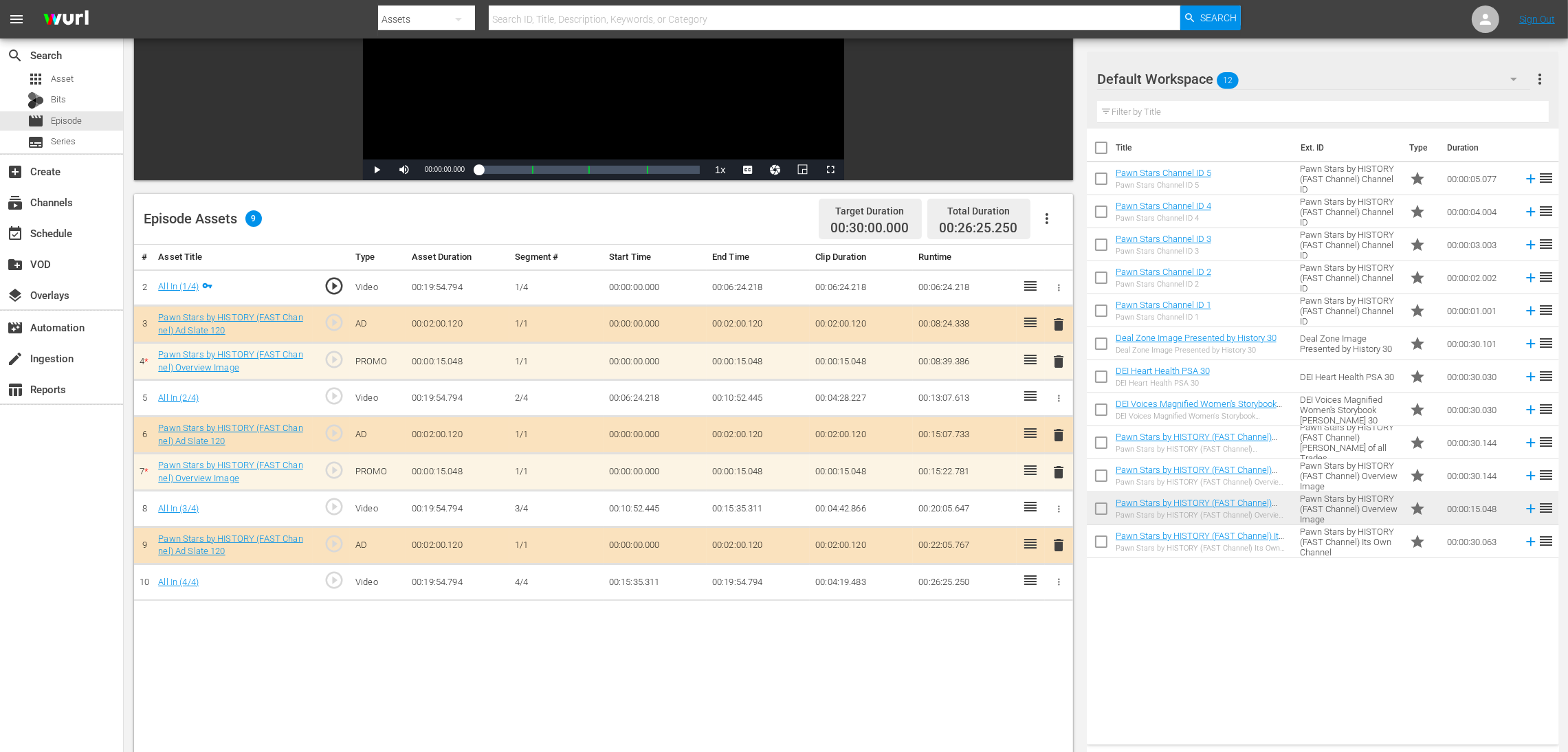
click at [1060, 359] on span "delete" at bounding box center [1058, 361] width 16 height 16
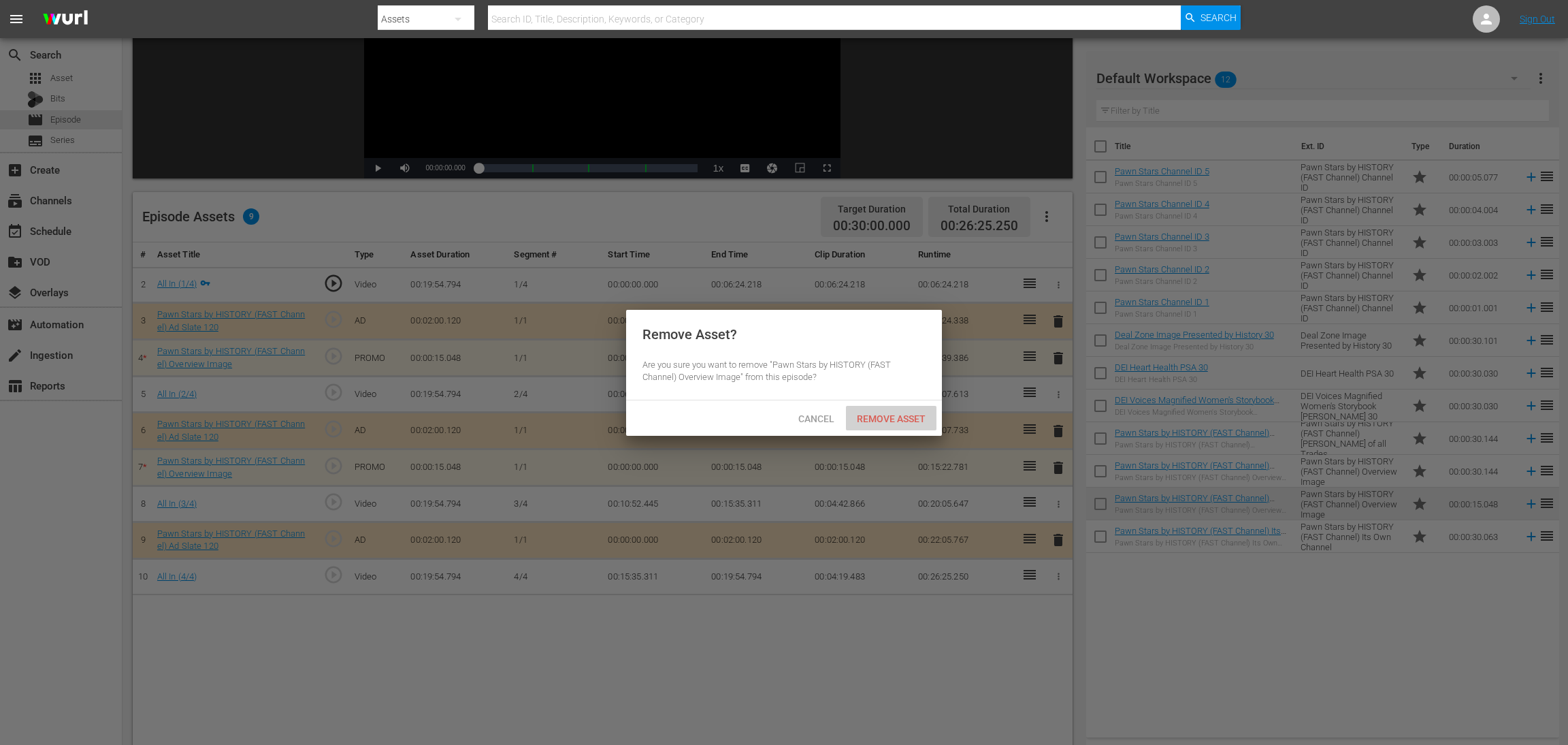
click at [917, 415] on span "Remove Asset" at bounding box center [891, 419] width 91 height 11
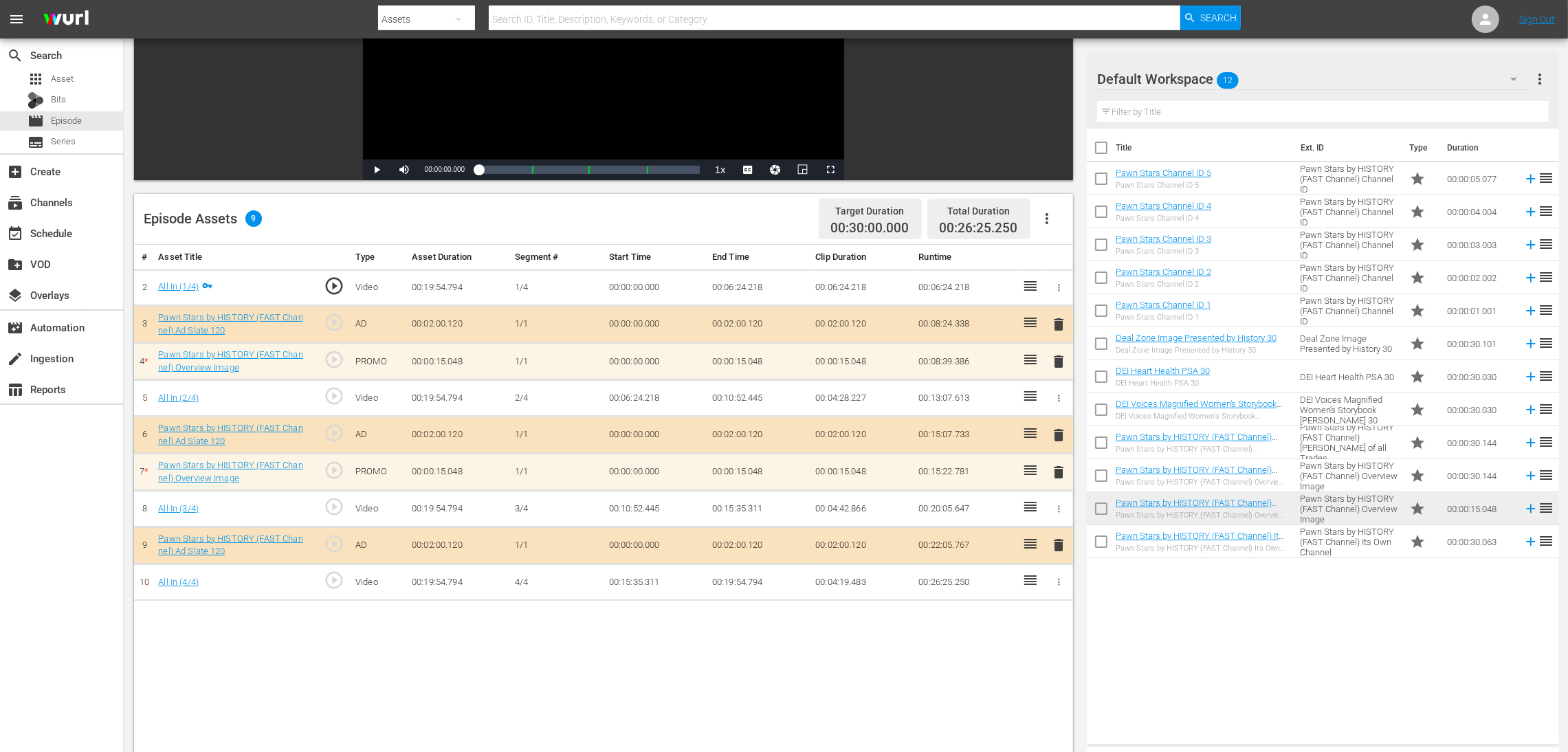
click at [1057, 471] on span "delete" at bounding box center [1058, 472] width 16 height 16
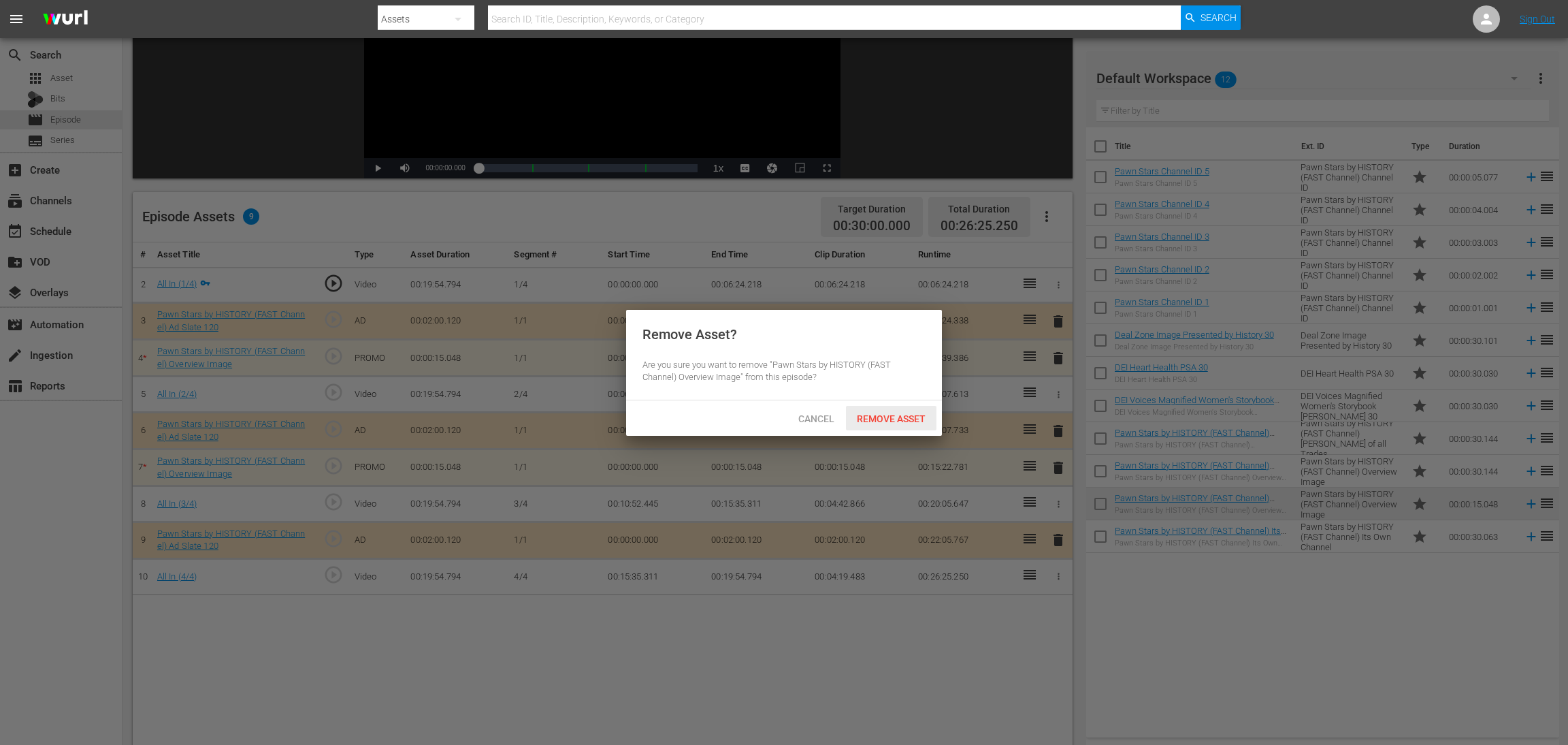
click at [902, 417] on span "Remove Asset" at bounding box center [891, 419] width 91 height 11
